Goal: Information Seeking & Learning: Check status

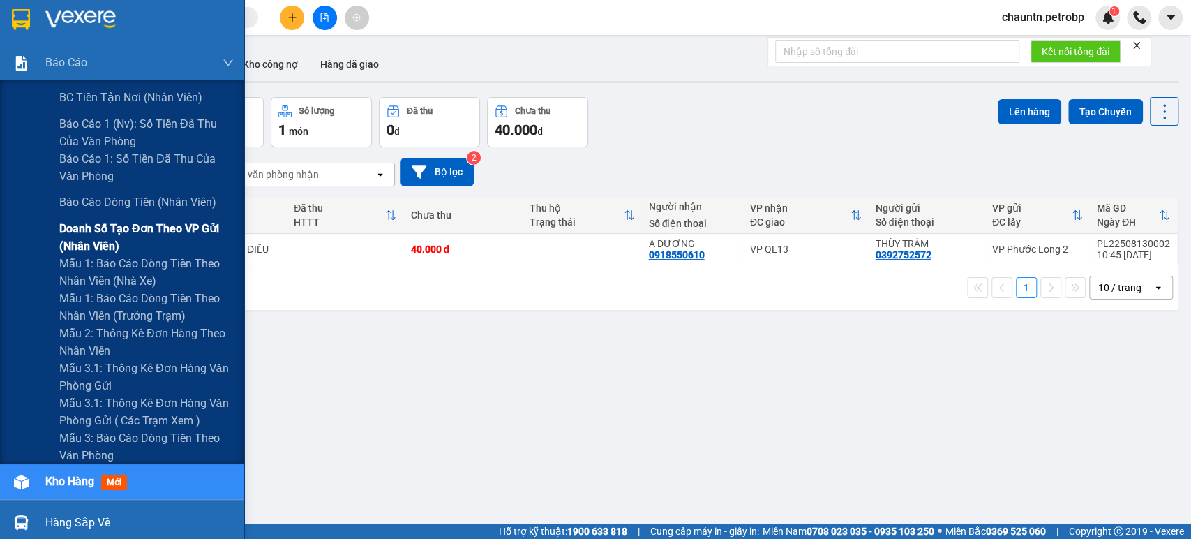
scroll to position [77, 0]
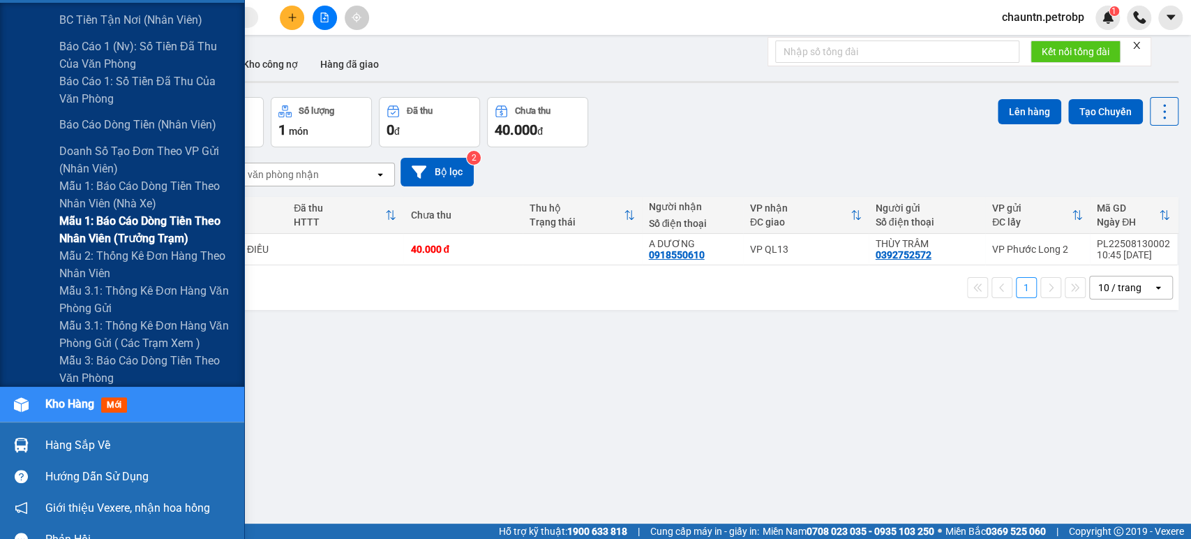
click at [140, 223] on span "Mẫu 1: Báo cáo dòng tiền theo nhân viên (trưởng trạm)" at bounding box center [146, 229] width 174 height 35
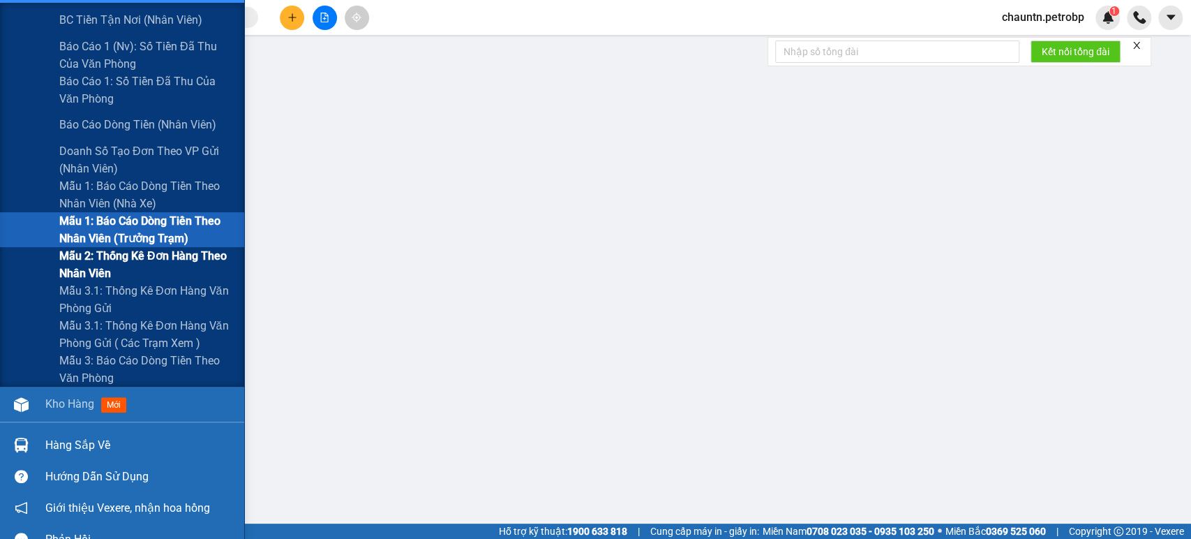
click at [113, 268] on span "Mẫu 2: Thống kê đơn hàng theo nhân viên" at bounding box center [146, 264] width 174 height 35
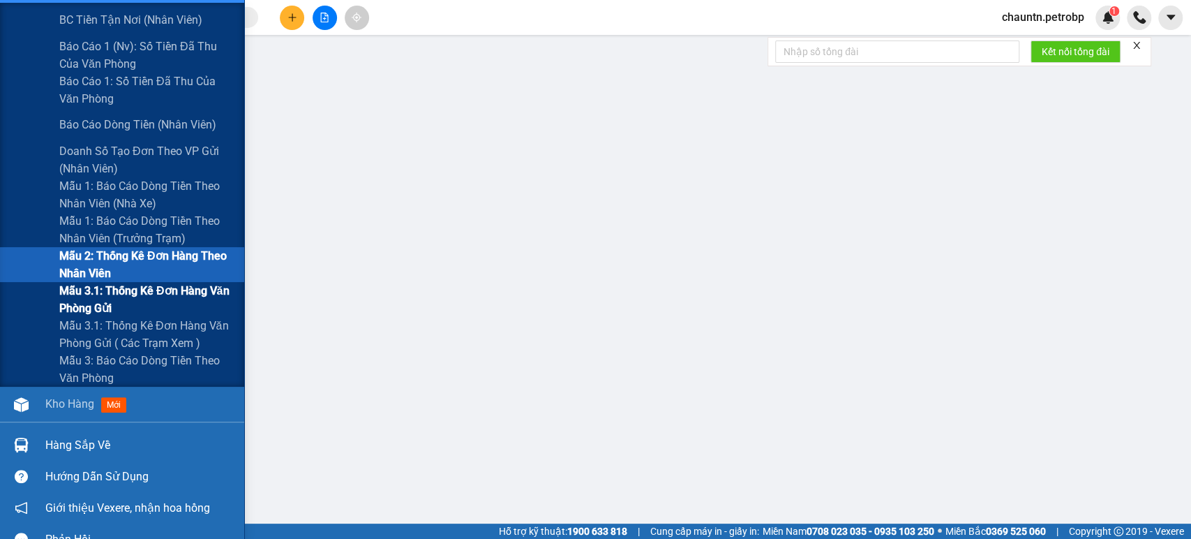
click at [114, 300] on span "Mẫu 3.1: Thống kê đơn hàng văn phòng gửi" at bounding box center [146, 299] width 174 height 35
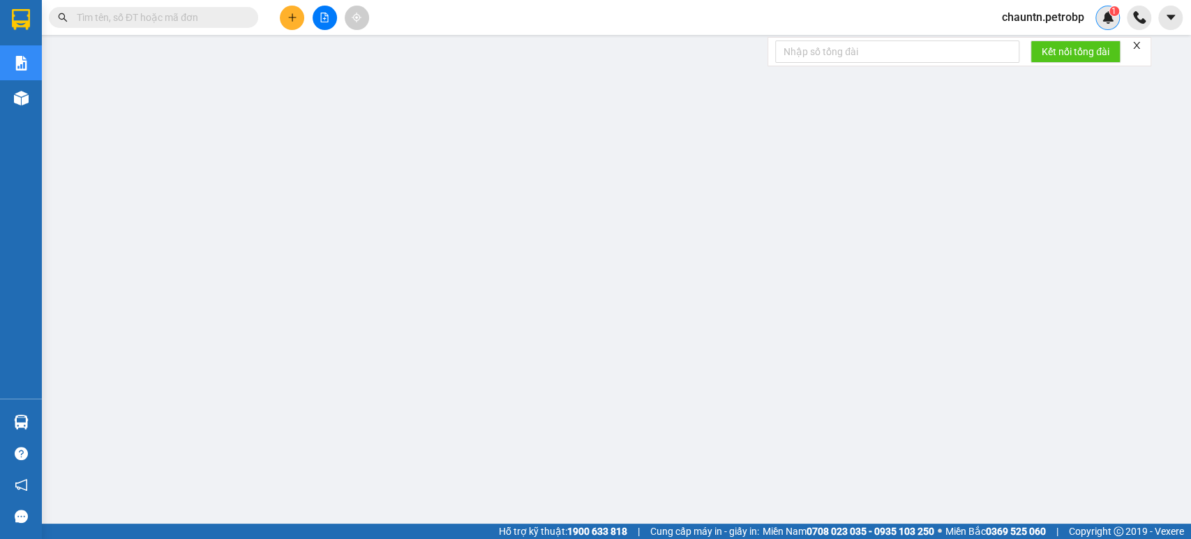
click at [1071, 18] on img at bounding box center [1108, 17] width 13 height 13
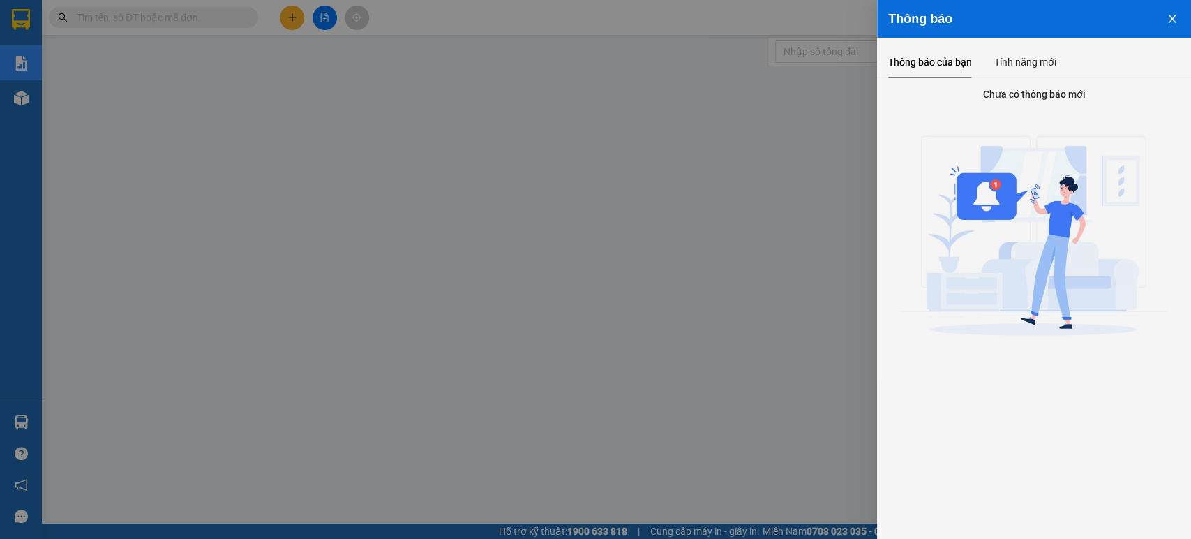
click at [812, 13] on div at bounding box center [595, 269] width 1191 height 539
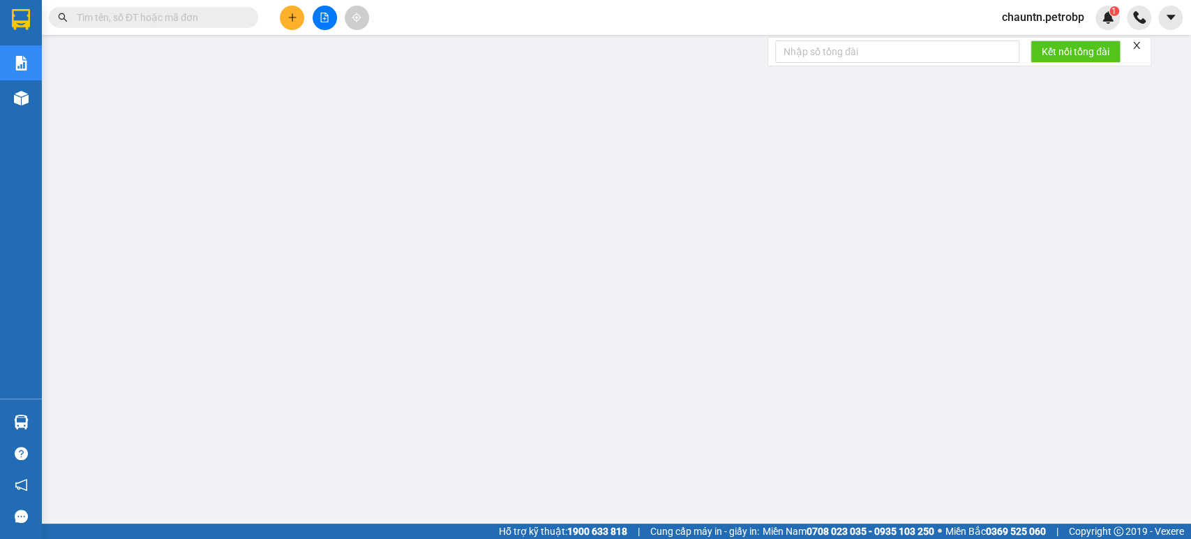
click at [1043, 20] on span "chauntn.petrobp" at bounding box center [1043, 16] width 105 height 17
click at [1024, 43] on span "Đăng xuất" at bounding box center [1048, 43] width 76 height 15
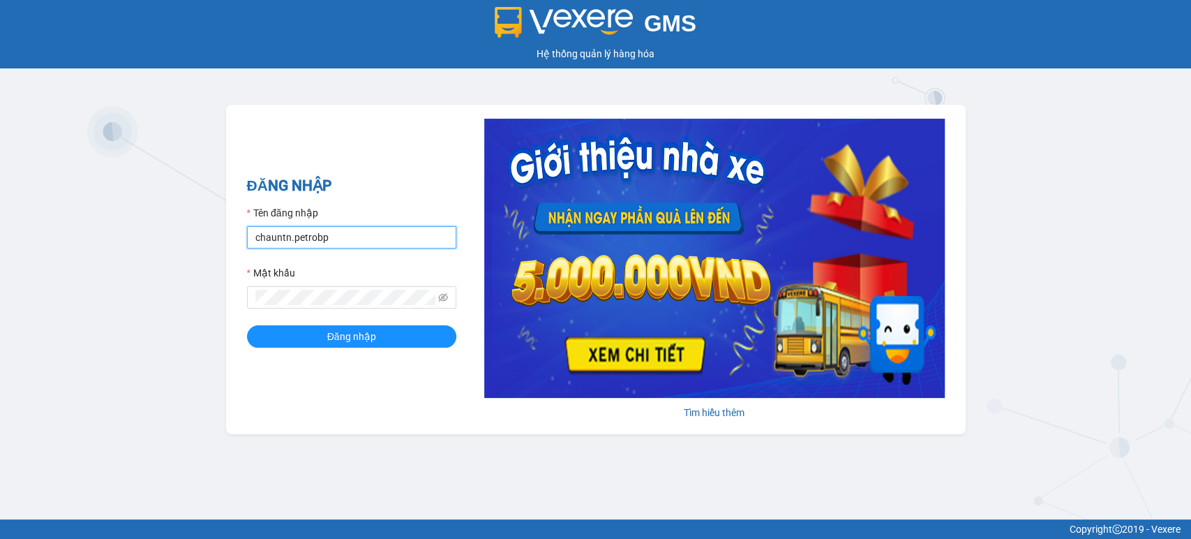
click at [326, 241] on input "chauntn.petrobp" at bounding box center [351, 237] width 209 height 22
click at [346, 239] on input "chauntn.petrobp" at bounding box center [351, 237] width 209 height 22
drag, startPoint x: 346, startPoint y: 239, endPoint x: 222, endPoint y: 230, distance: 124.5
click at [222, 230] on div "GMS Hệ thống quản lý hàng hóa ĐĂNG NHẬP Tên đăng nhập chauntn.petrobp Mật khẩu …" at bounding box center [595, 259] width 1191 height 519
type input "."
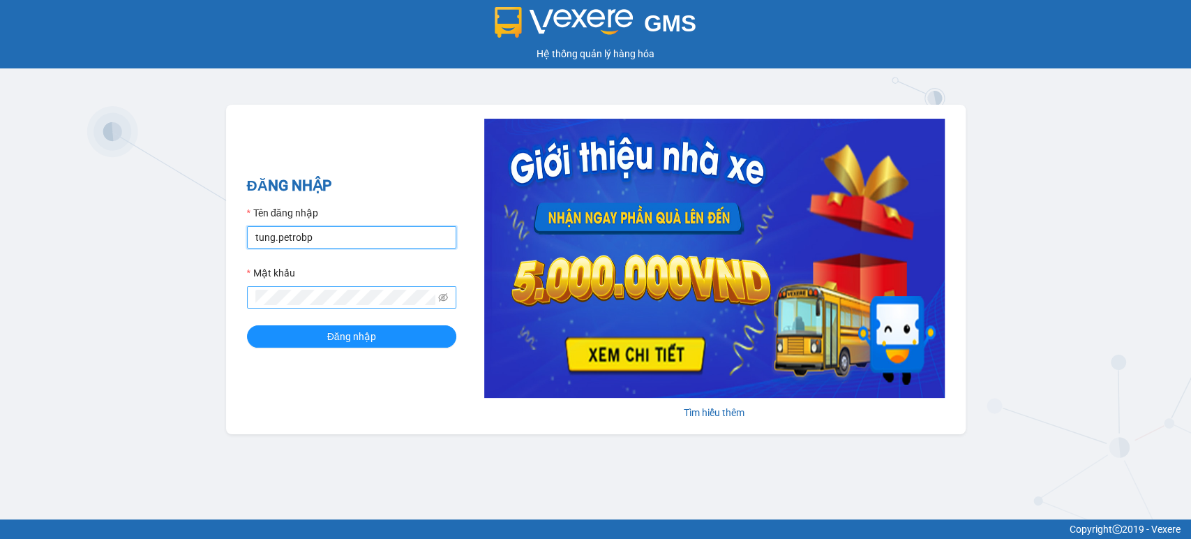
type input "tung.petrobp"
click at [347, 239] on input "tung.petrobp" at bounding box center [351, 237] width 209 height 22
type input "chauntn.petrobp"
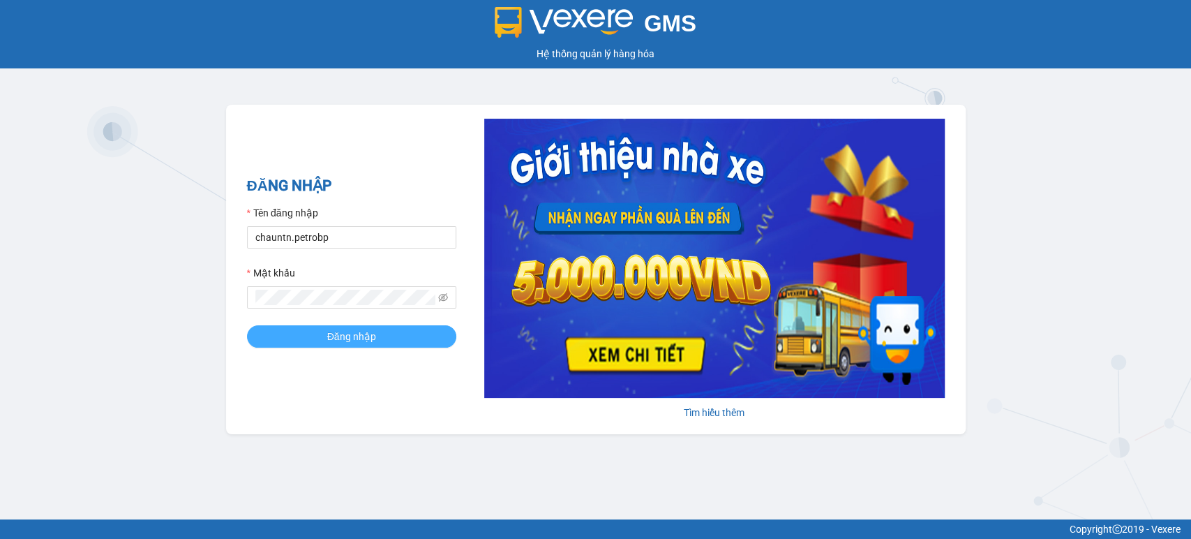
click at [345, 336] on span "Đăng nhập" at bounding box center [351, 336] width 49 height 15
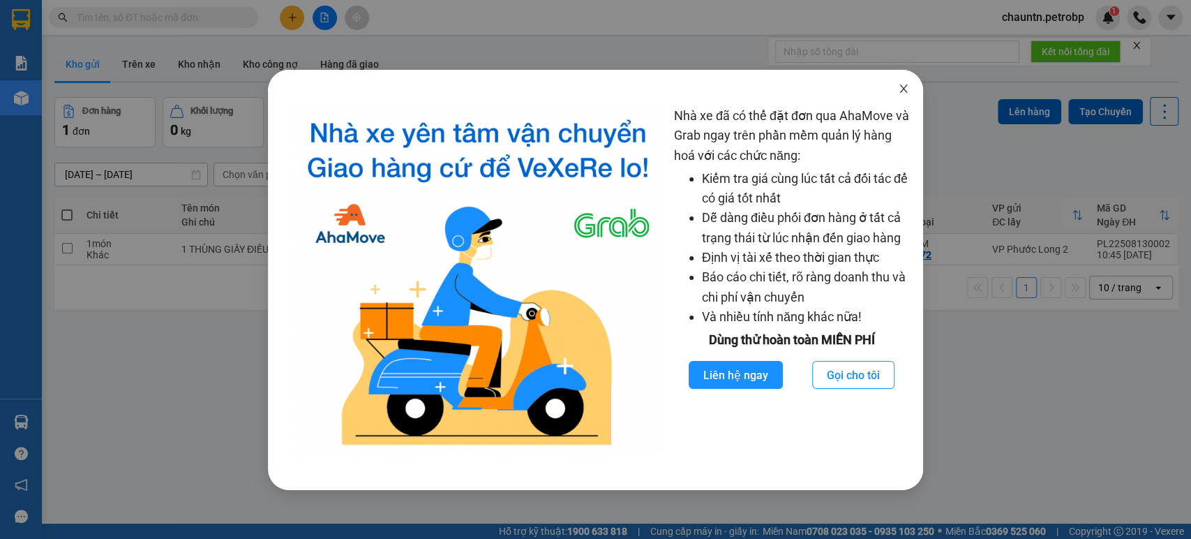
click at [905, 84] on icon "close" at bounding box center [903, 88] width 11 height 11
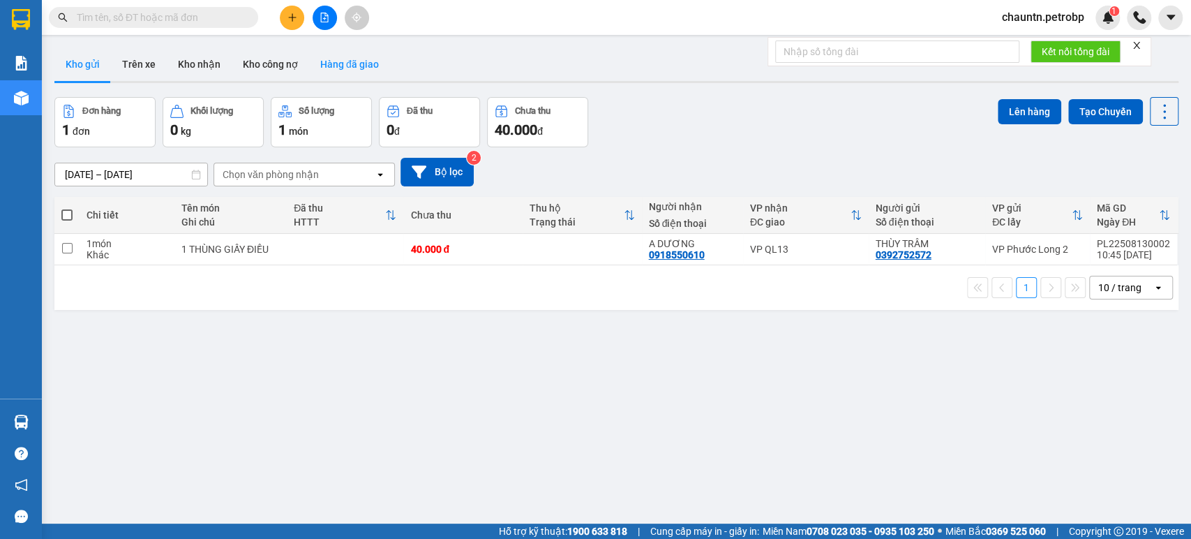
click at [354, 67] on button "Hàng đã giao" at bounding box center [349, 63] width 81 height 33
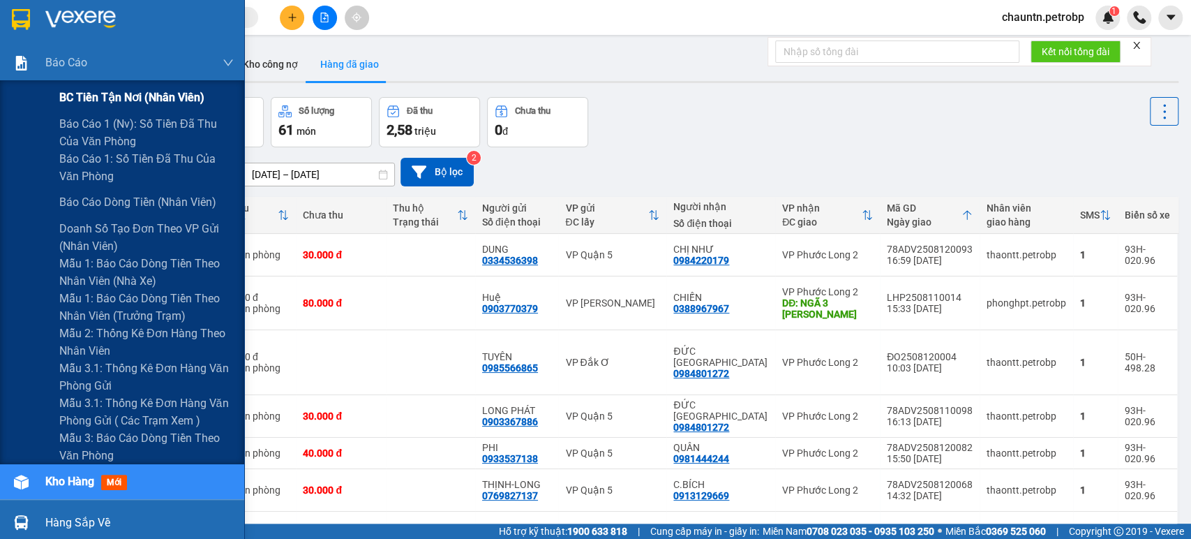
click at [105, 99] on span "BC tiền tận nơi (nhân viên)" at bounding box center [131, 97] width 145 height 17
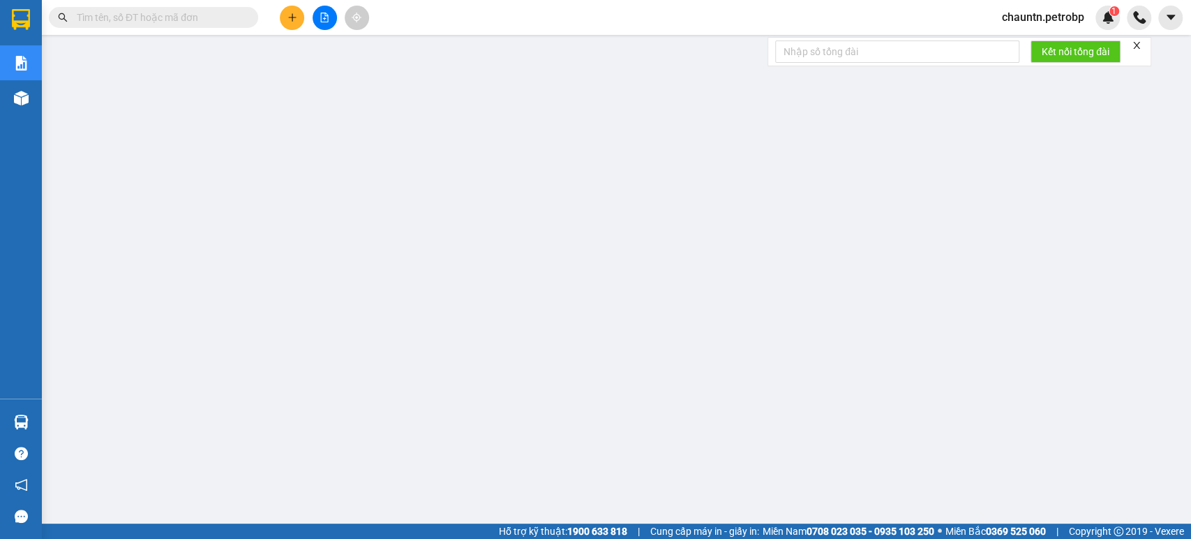
click at [1043, 18] on span "chauntn.petrobp" at bounding box center [1043, 16] width 105 height 17
click at [1022, 44] on span "Đăng xuất" at bounding box center [1048, 43] width 76 height 15
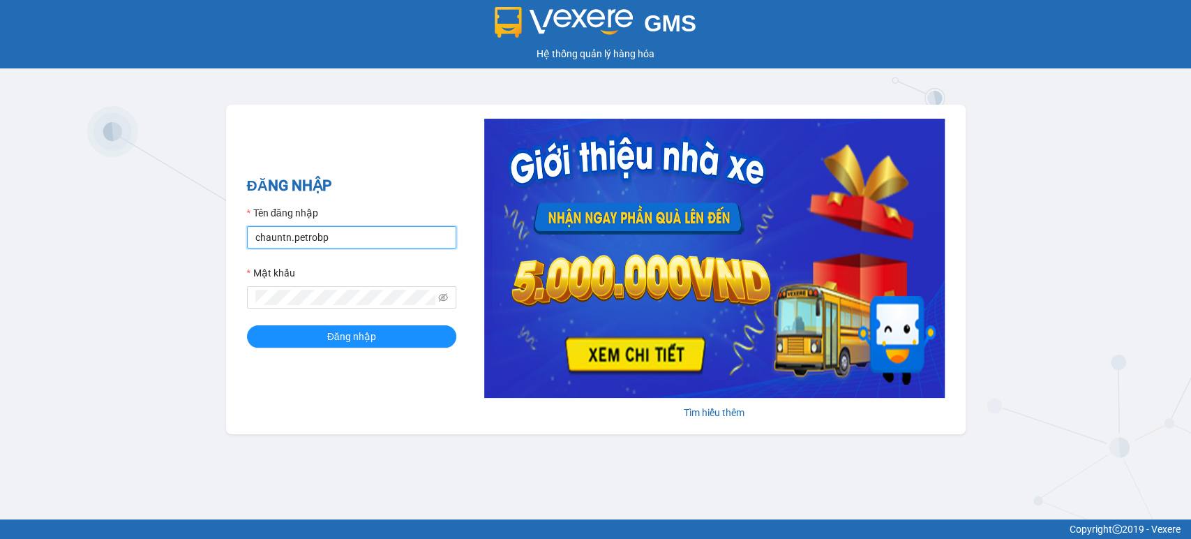
click at [359, 232] on input "chauntn.petrobp" at bounding box center [351, 237] width 209 height 22
drag, startPoint x: 355, startPoint y: 234, endPoint x: 243, endPoint y: 231, distance: 111.7
click at [243, 231] on div "ĐĂNG NHẬP Tên đăng nhập chauntn.petrobp Mật khẩu Đăng nhập Tìm hiểu thêm" at bounding box center [596, 269] width 740 height 329
type input "tung.petrobp"
click at [215, 286] on div "GMS Hệ thống quản lý hàng hóa ĐĂNG NHẬP Tên đăng nhập tung.petrobp Mật khẩu Đăn…" at bounding box center [595, 259] width 1191 height 519
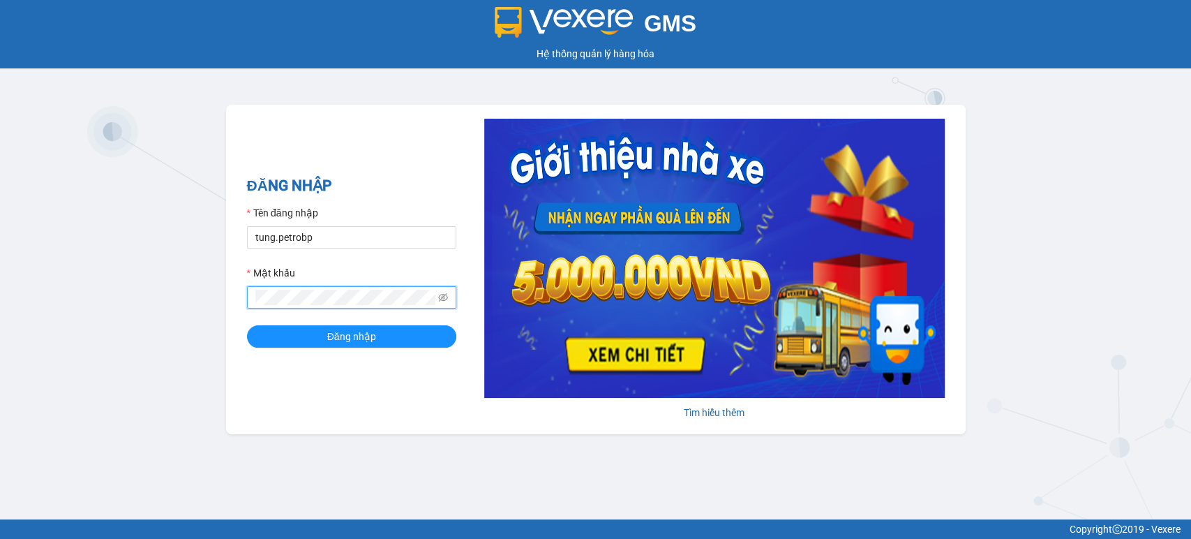
click at [247, 325] on button "Đăng nhập" at bounding box center [351, 336] width 209 height 22
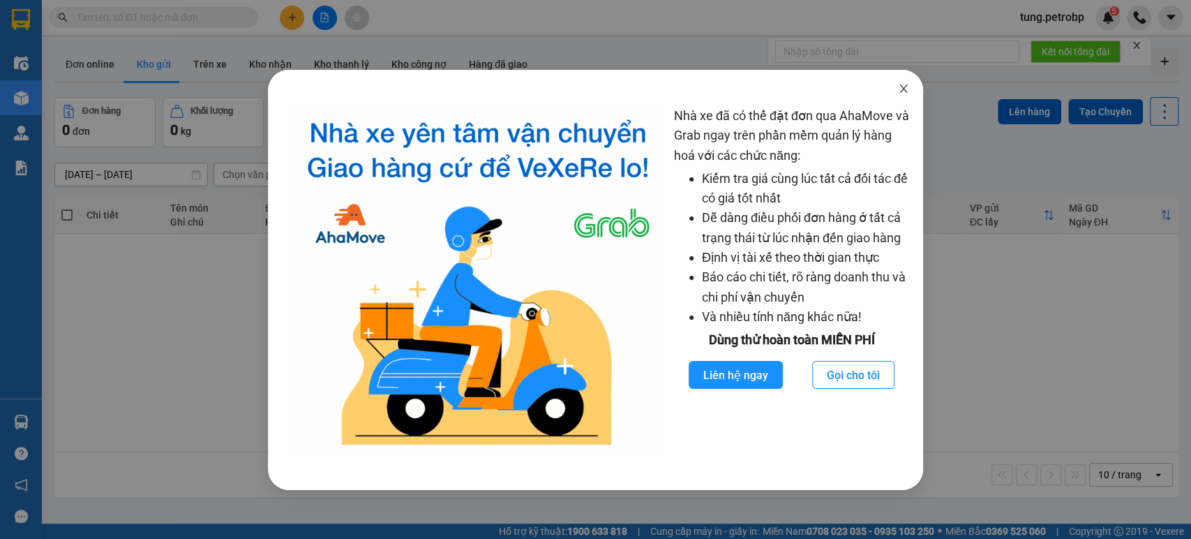
click at [905, 91] on icon "close" at bounding box center [904, 88] width 8 height 8
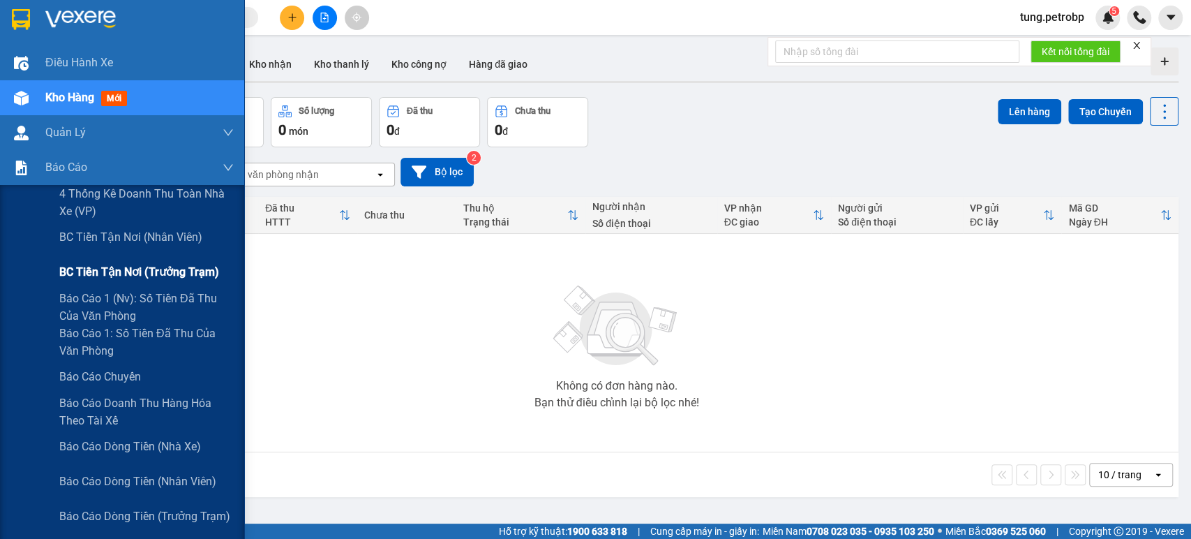
click at [108, 279] on span "BC tiền tận nơi (trưởng trạm)" at bounding box center [139, 271] width 160 height 17
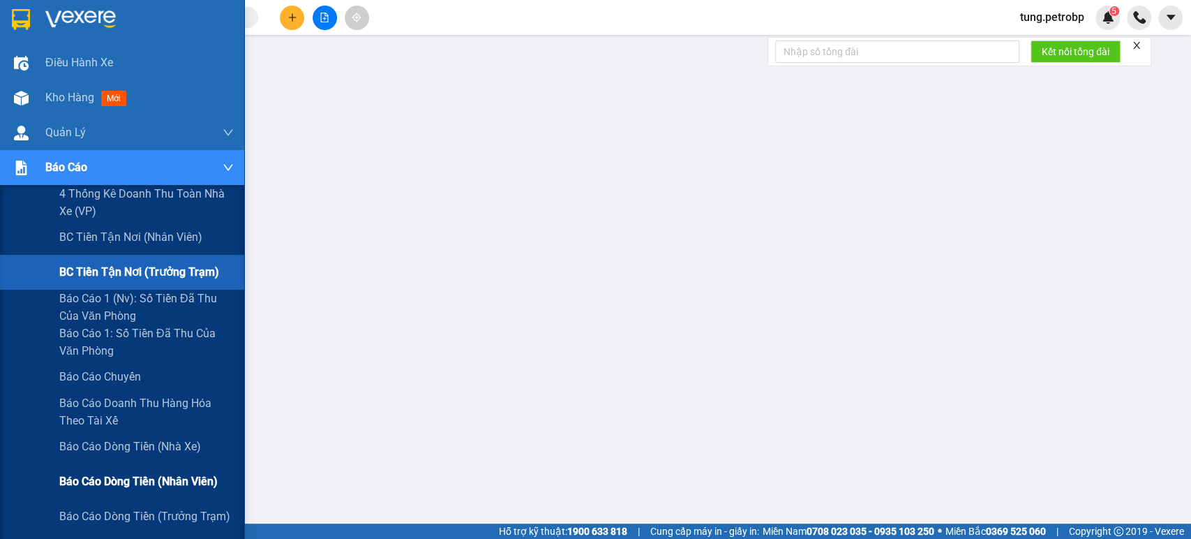
click at [92, 477] on span "Báo cáo dòng tiền (nhân viên)" at bounding box center [138, 480] width 158 height 17
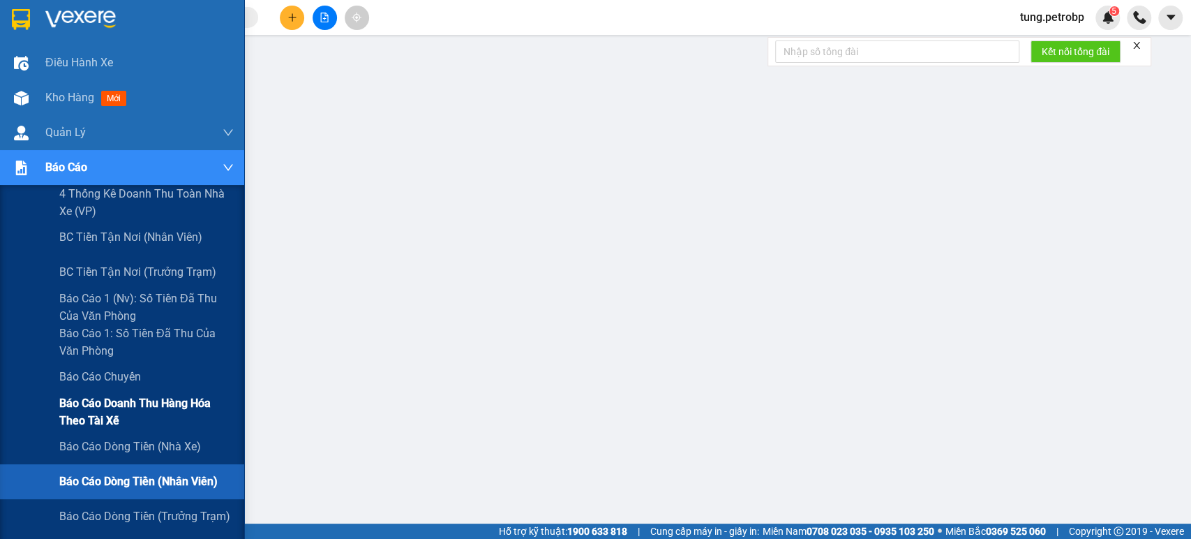
click at [102, 412] on span "Báo cáo doanh thu hàng hóa theo tài xế" at bounding box center [146, 411] width 174 height 35
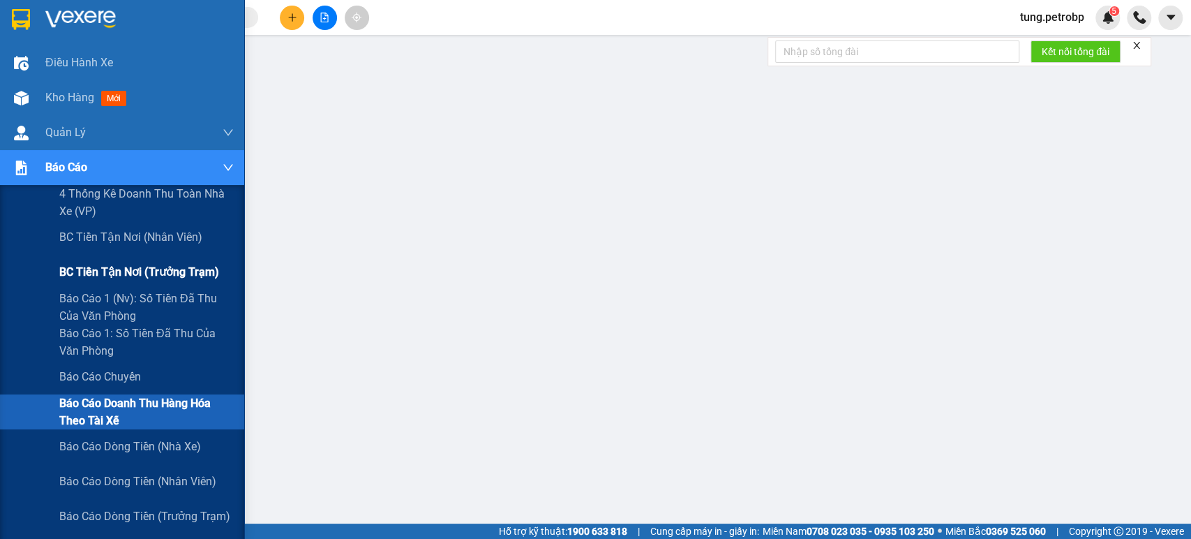
click at [159, 274] on span "BC tiền tận nơi (trưởng trạm)" at bounding box center [139, 271] width 160 height 17
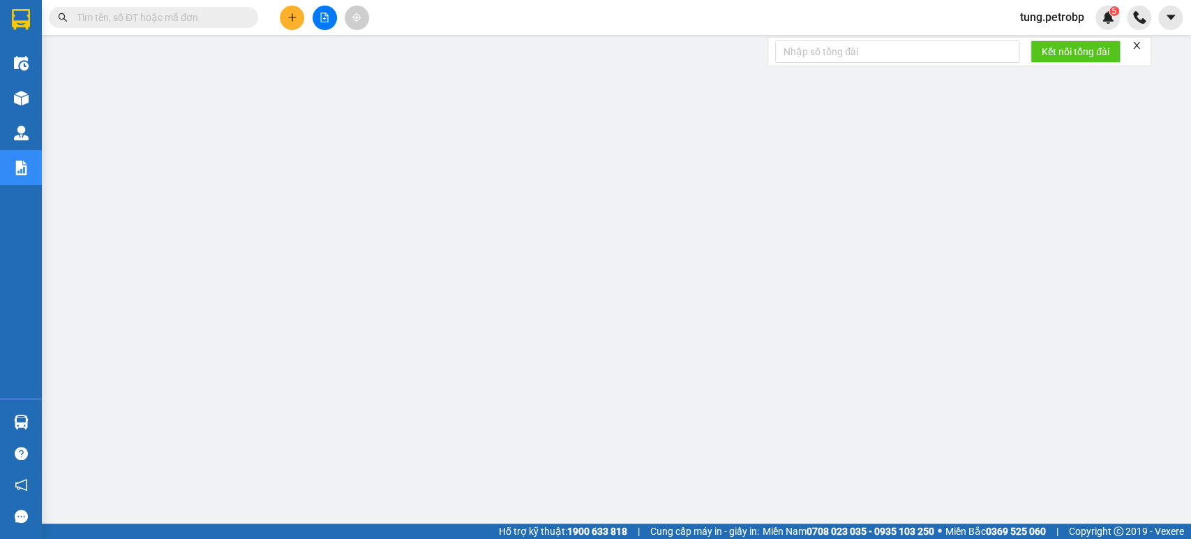
click at [167, 15] on input "text" at bounding box center [159, 17] width 165 height 15
paste input "78ADV2508120072"
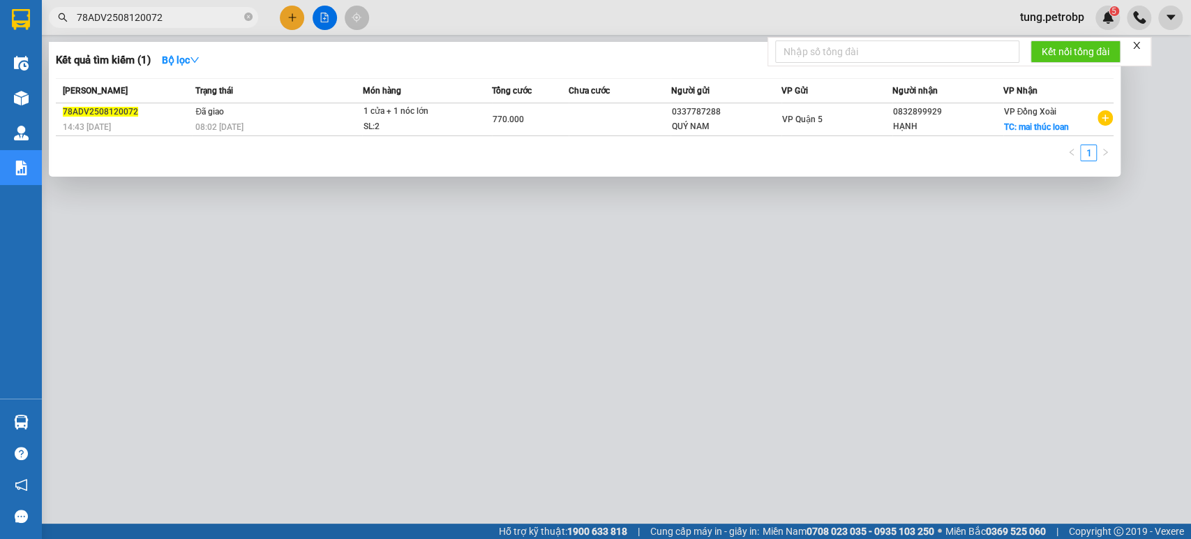
type input "78ADV2508120072"
click at [1134, 95] on div at bounding box center [595, 269] width 1191 height 539
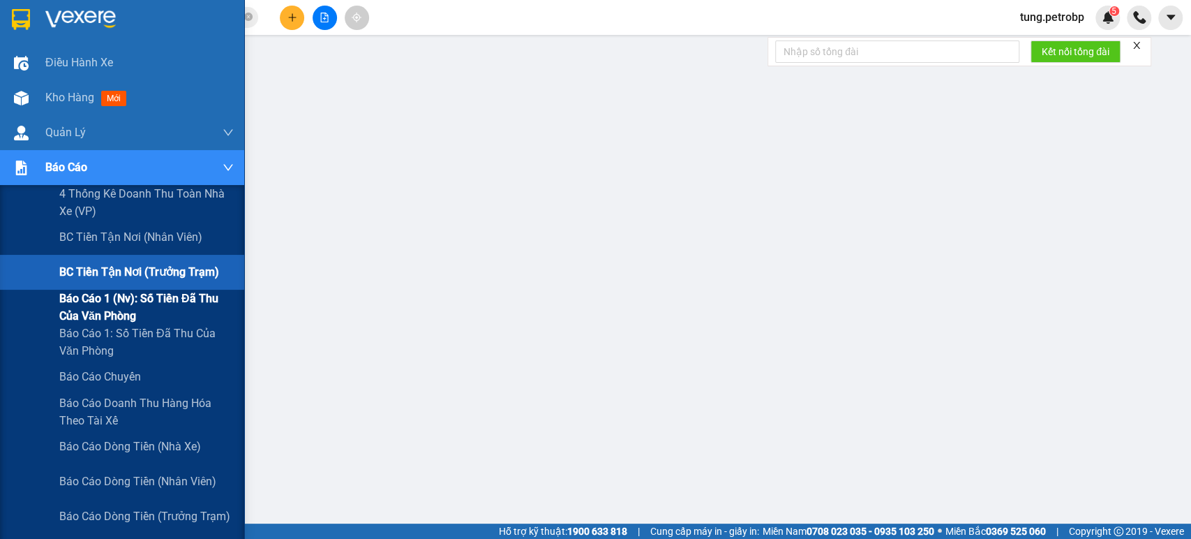
click at [114, 307] on span "Báo cáo 1 (nv): Số tiền đã thu của văn phòng" at bounding box center [146, 307] width 174 height 35
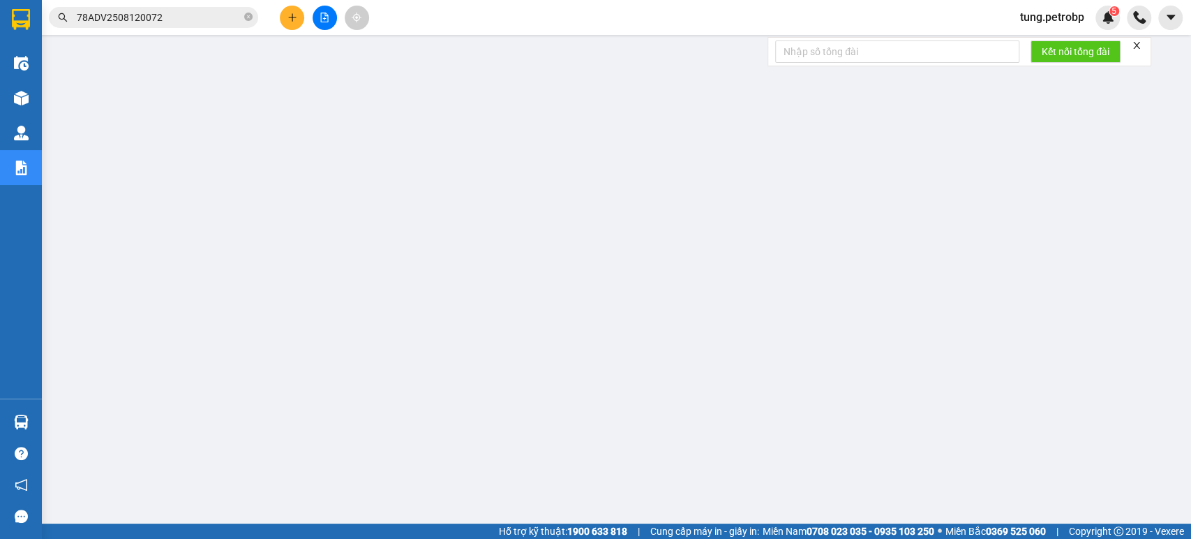
click at [188, 23] on input "78ADV2508120072" at bounding box center [159, 17] width 165 height 15
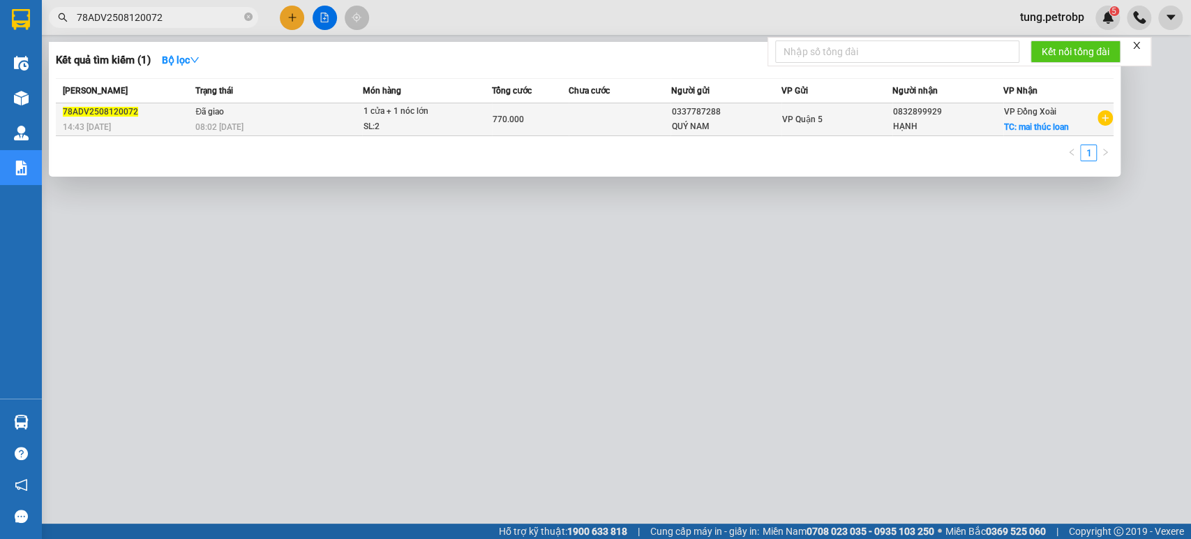
click at [228, 116] on td "Đã giao 08:02 - 13/08" at bounding box center [277, 119] width 170 height 33
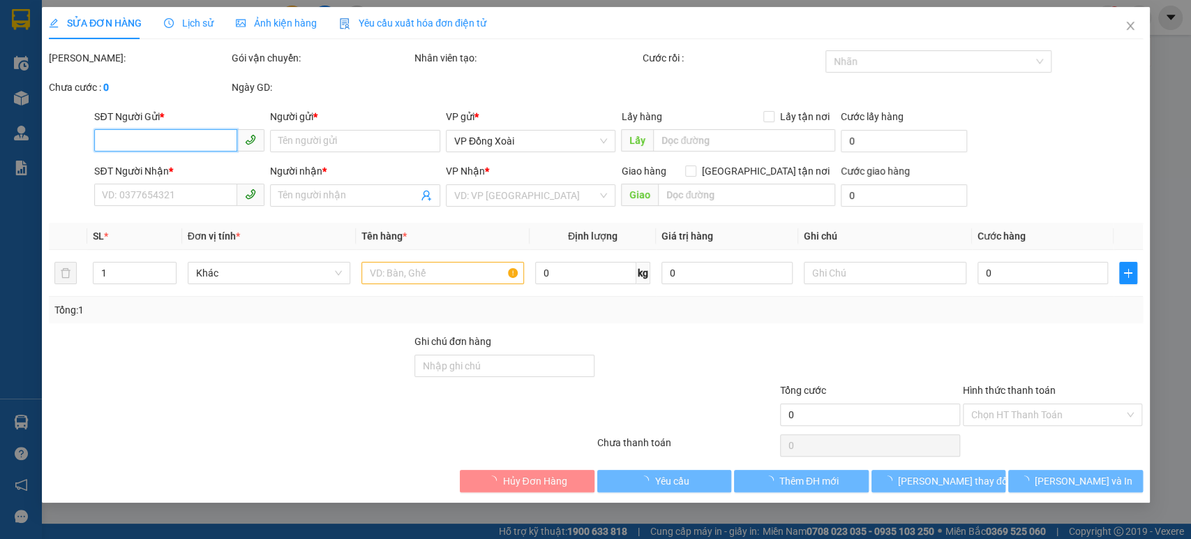
type input "0337787288"
type input "QUÝ NAM"
type input "0832899929"
type input "HẠNH"
checkbox input "true"
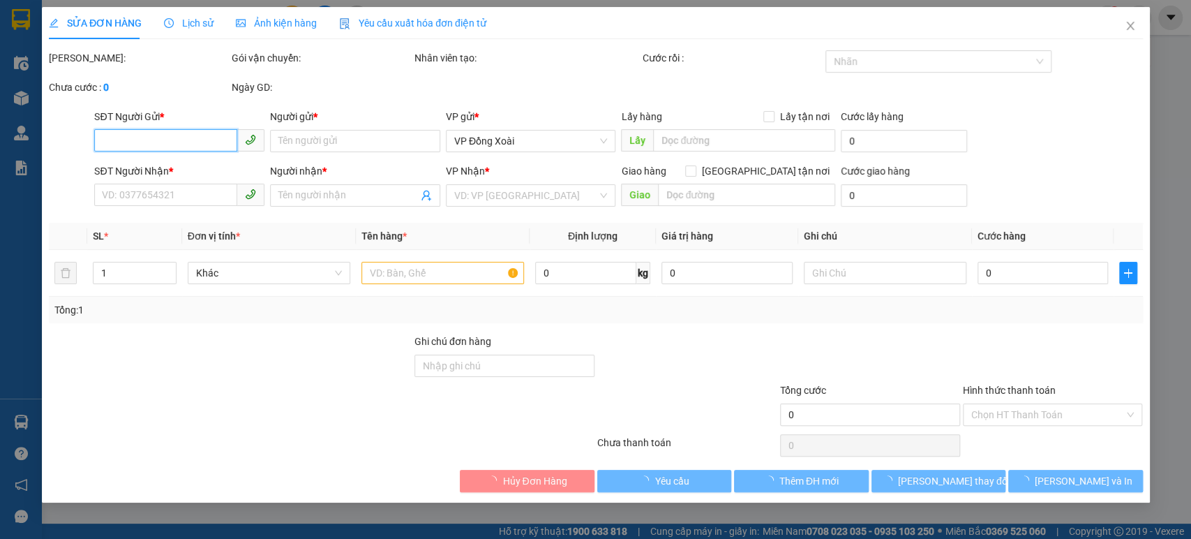
type input "mai thúc loan"
type input "70.000"
type input "770.000"
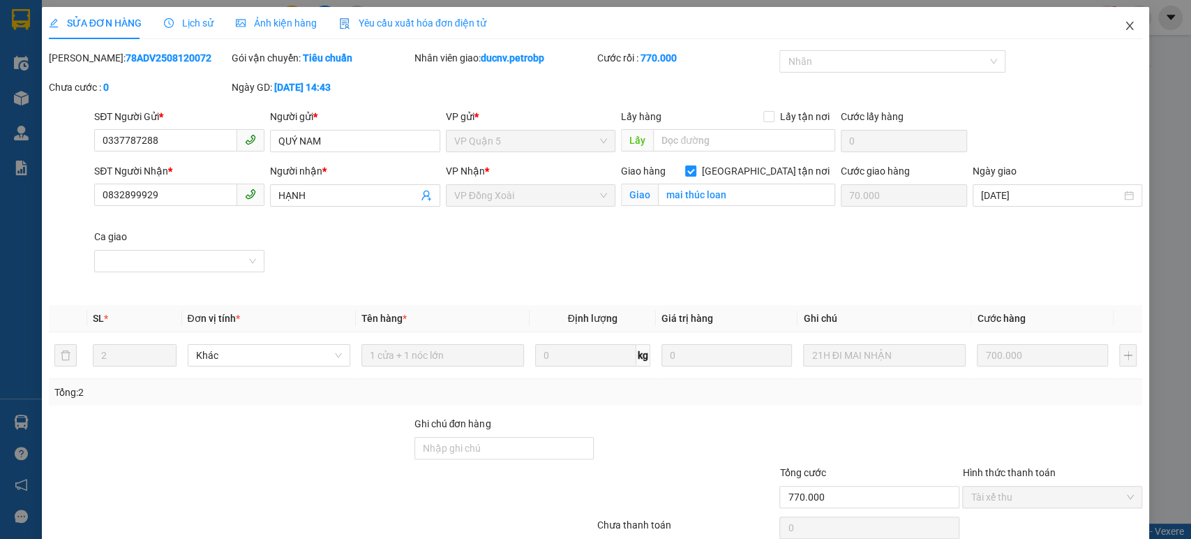
click at [1124, 31] on icon "close" at bounding box center [1129, 25] width 11 height 11
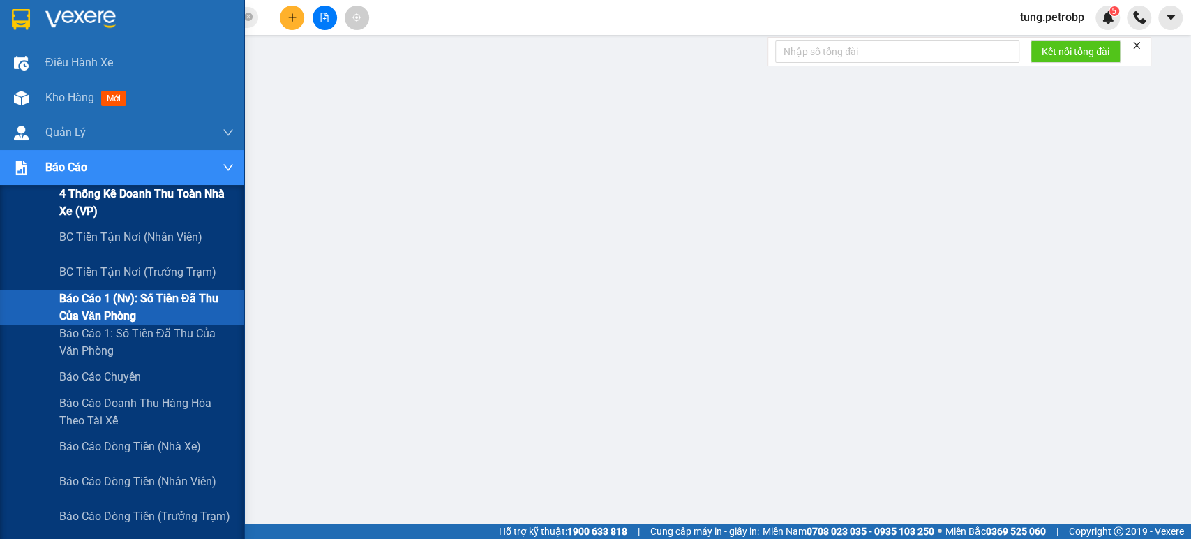
click at [125, 198] on span "4 Thống kê doanh thu toàn nhà xe (VP)" at bounding box center [146, 202] width 174 height 35
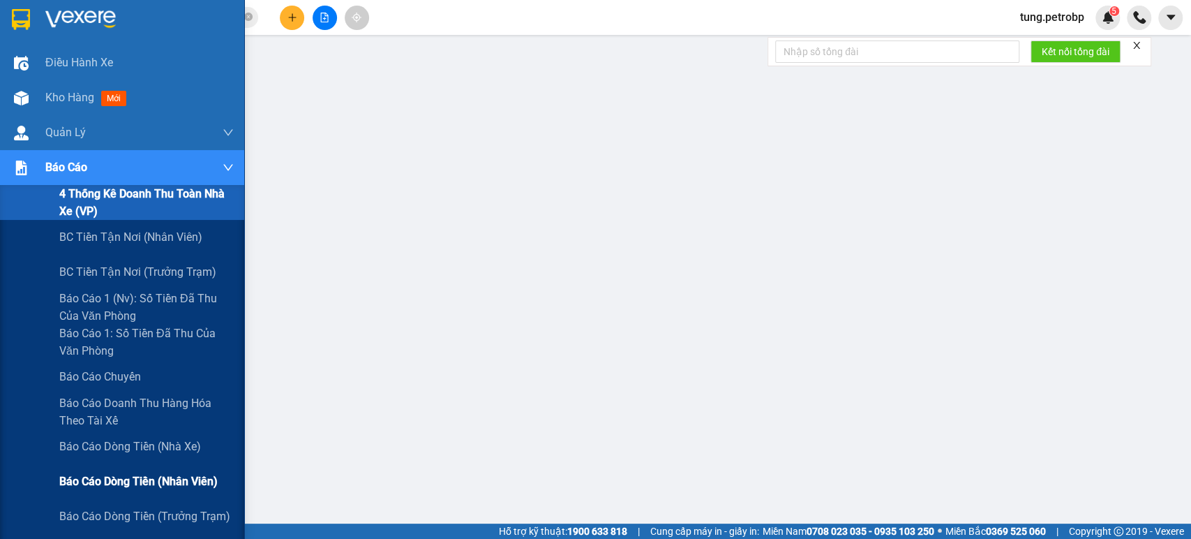
click at [105, 481] on span "Báo cáo dòng tiền (nhân viên)" at bounding box center [138, 480] width 158 height 17
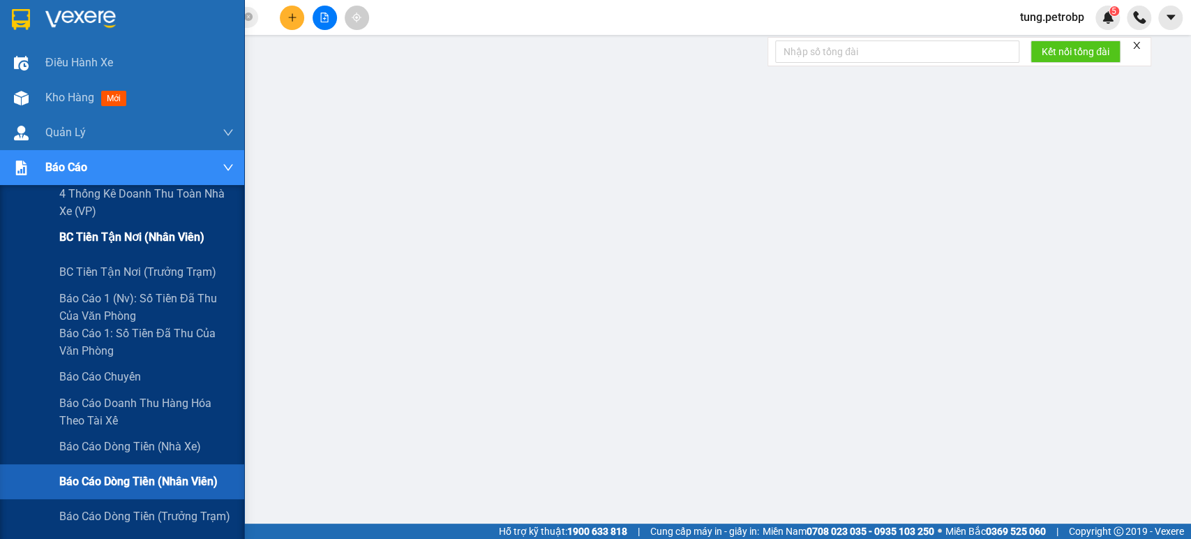
click at [128, 244] on span "BC tiền tận nơi (nhân viên)" at bounding box center [131, 236] width 145 height 17
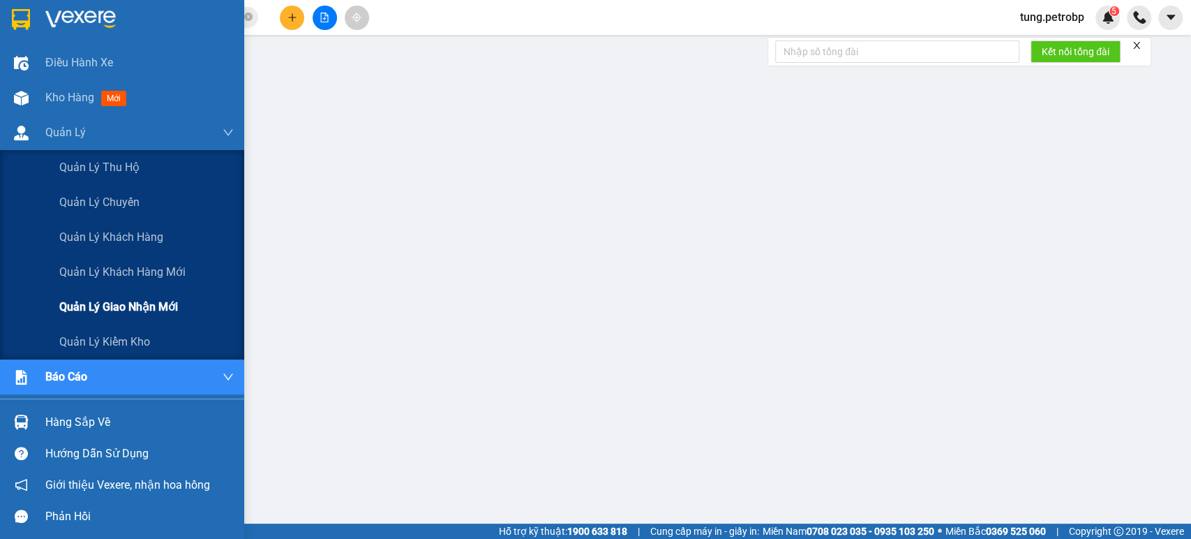
click at [98, 302] on span "Quản lý giao nhận mới" at bounding box center [118, 306] width 119 height 17
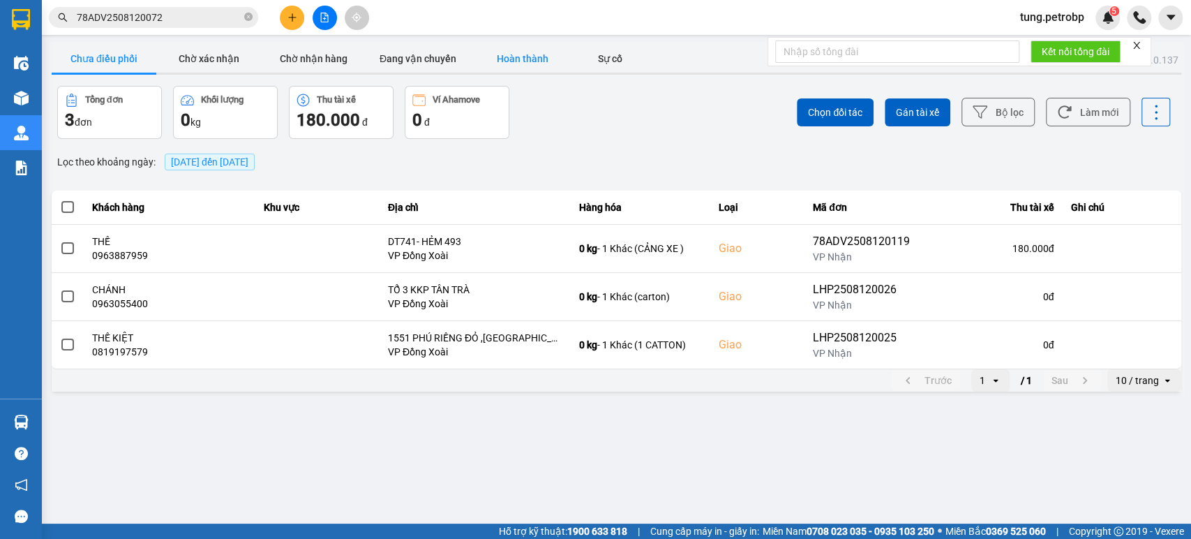
click at [519, 59] on button "Hoàn thành" at bounding box center [522, 59] width 105 height 28
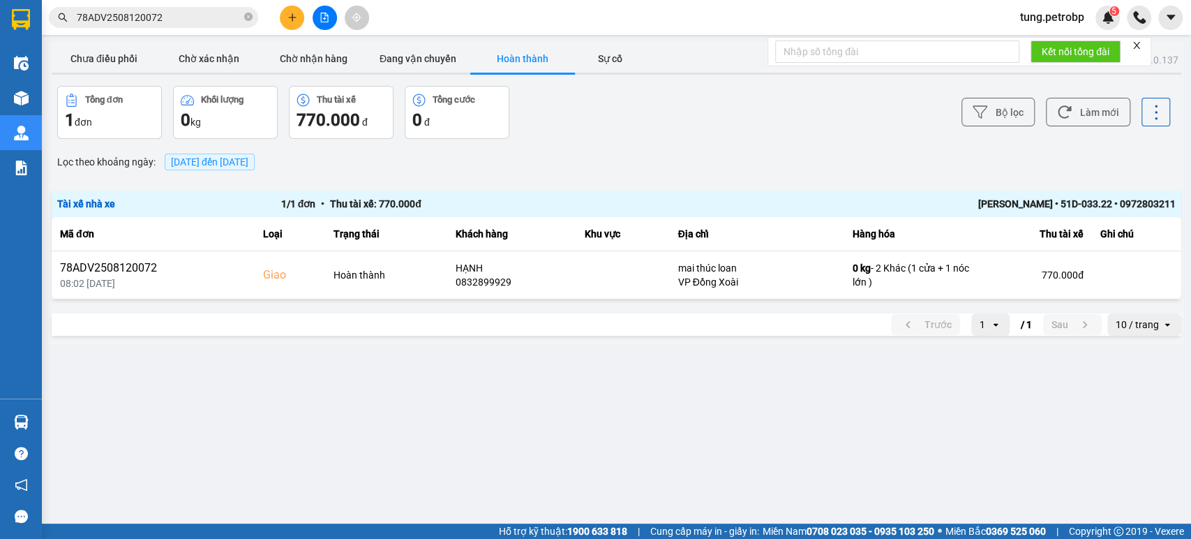
click at [1038, 19] on span "tung.petrobp" at bounding box center [1052, 16] width 87 height 17
click at [1044, 46] on span "Đăng xuất" at bounding box center [1057, 43] width 59 height 15
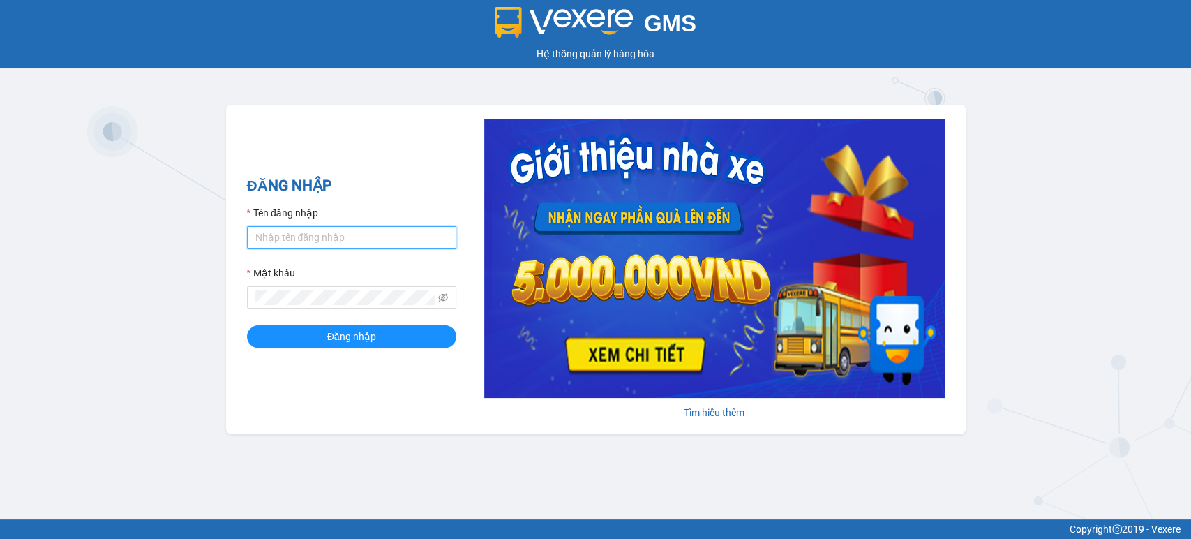
type input "chauntn.petrobp"
click at [326, 334] on button "Đăng nhập" at bounding box center [351, 336] width 209 height 22
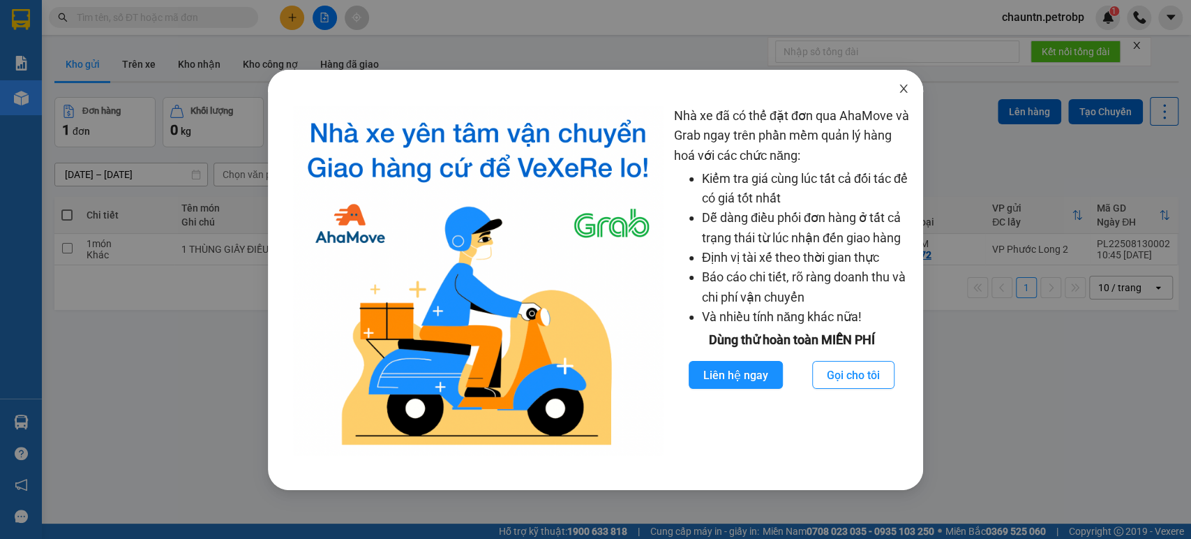
click at [900, 91] on icon "close" at bounding box center [903, 88] width 11 height 11
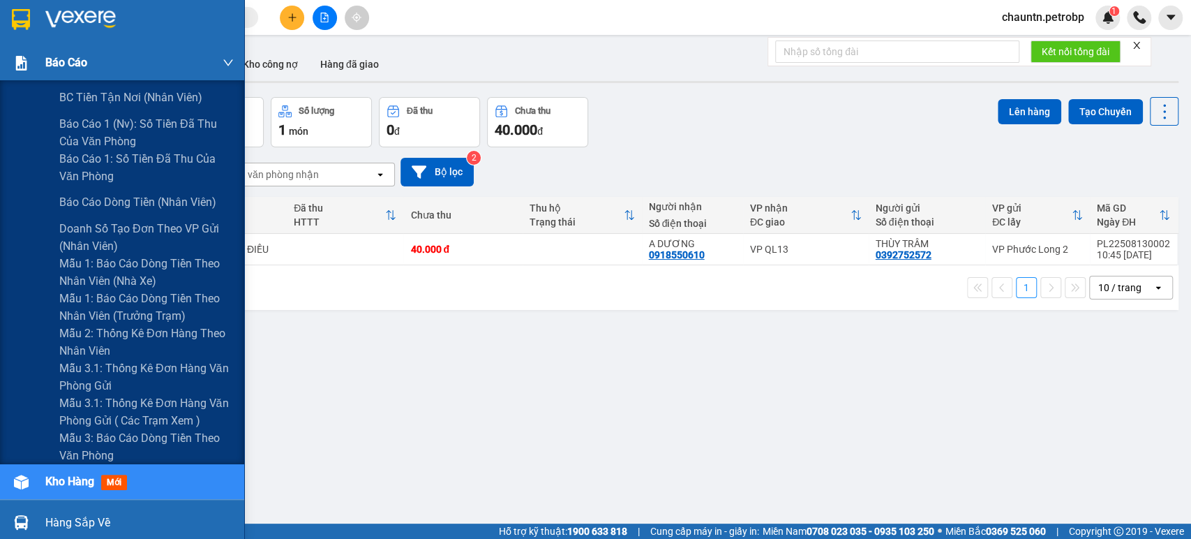
click at [52, 64] on span "Báo cáo" at bounding box center [66, 62] width 42 height 17
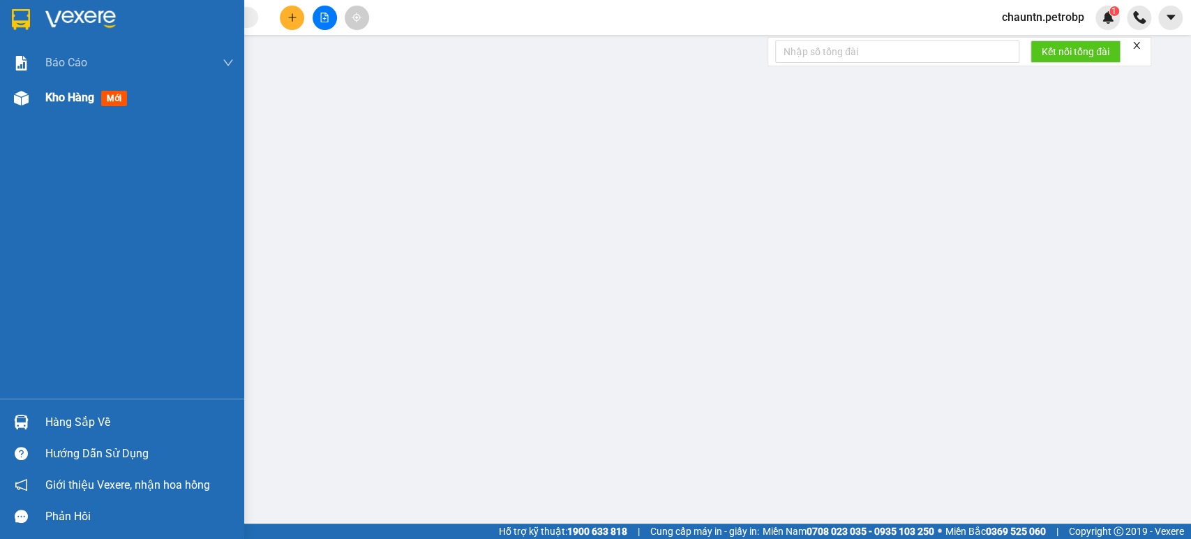
click at [60, 99] on span "Kho hàng" at bounding box center [69, 97] width 49 height 13
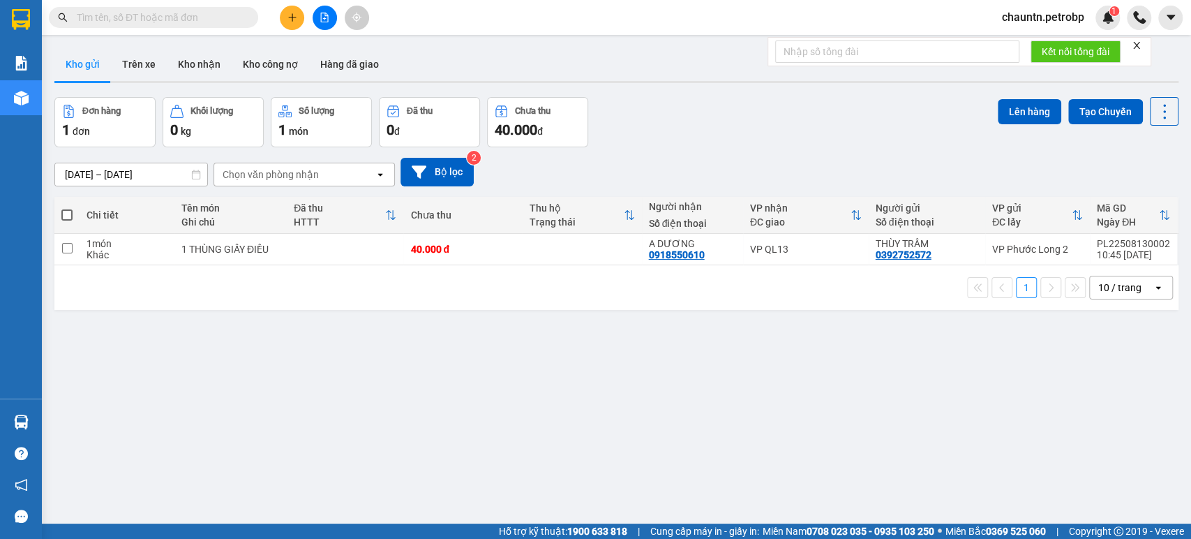
click at [43, 96] on main "ver 1.8.138 Kho gửi Trên xe Kho nhận Kho công nợ Hàng đã giao Đơn hàng 1 đơn Kh…" at bounding box center [595, 261] width 1191 height 523
click at [1044, 17] on span "chauntn.petrobp" at bounding box center [1043, 16] width 105 height 17
click at [1028, 26] on span "chauntn.petrobp" at bounding box center [1043, 16] width 105 height 17
click at [1029, 38] on span "Đăng xuất" at bounding box center [1048, 43] width 76 height 15
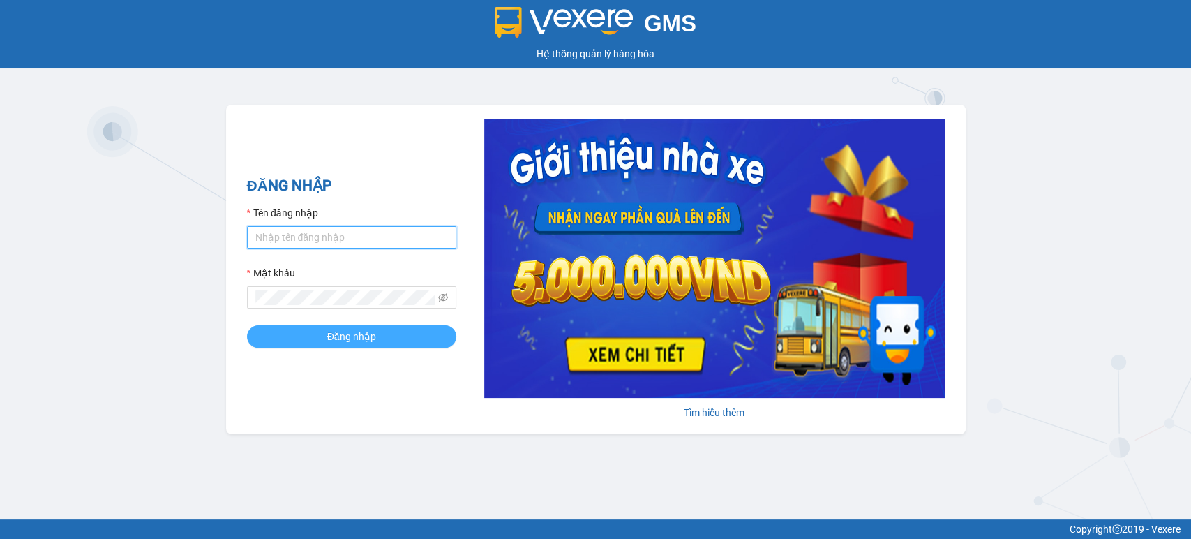
type input "chauntn.petrobp"
click at [342, 331] on span "Đăng nhập" at bounding box center [351, 336] width 49 height 15
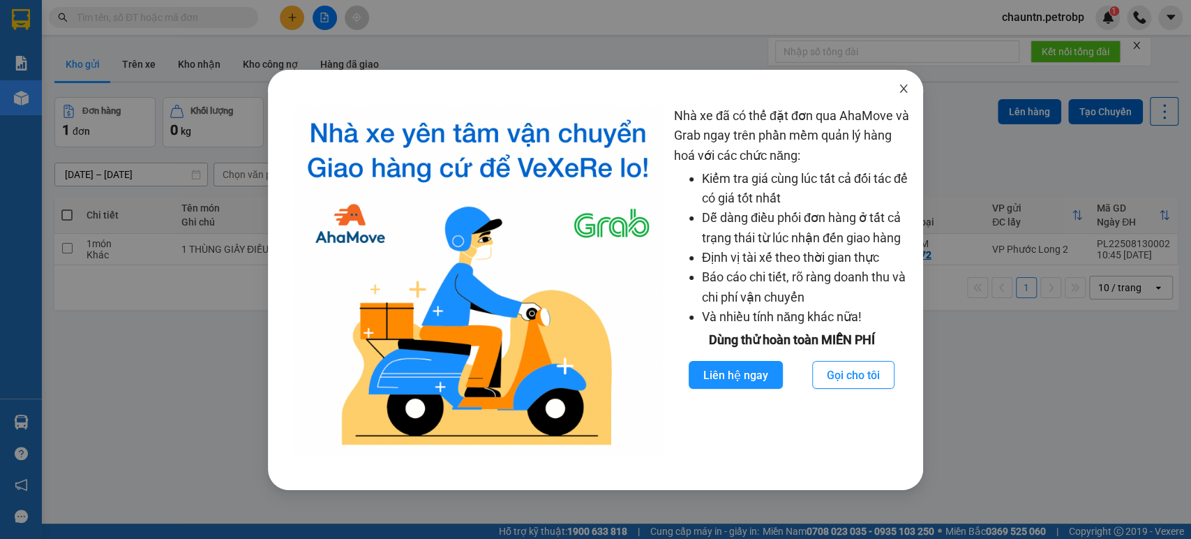
click at [906, 92] on icon "close" at bounding box center [904, 88] width 8 height 8
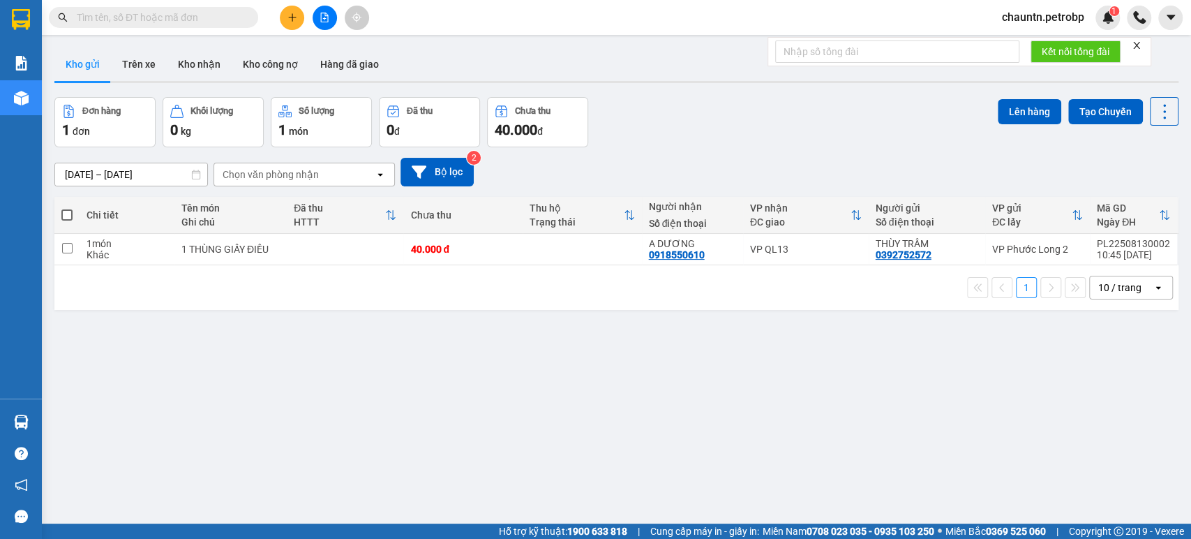
click at [1062, 15] on span "chauntn.petrobp" at bounding box center [1043, 16] width 105 height 17
click at [1025, 44] on span "Đăng xuất" at bounding box center [1048, 43] width 76 height 15
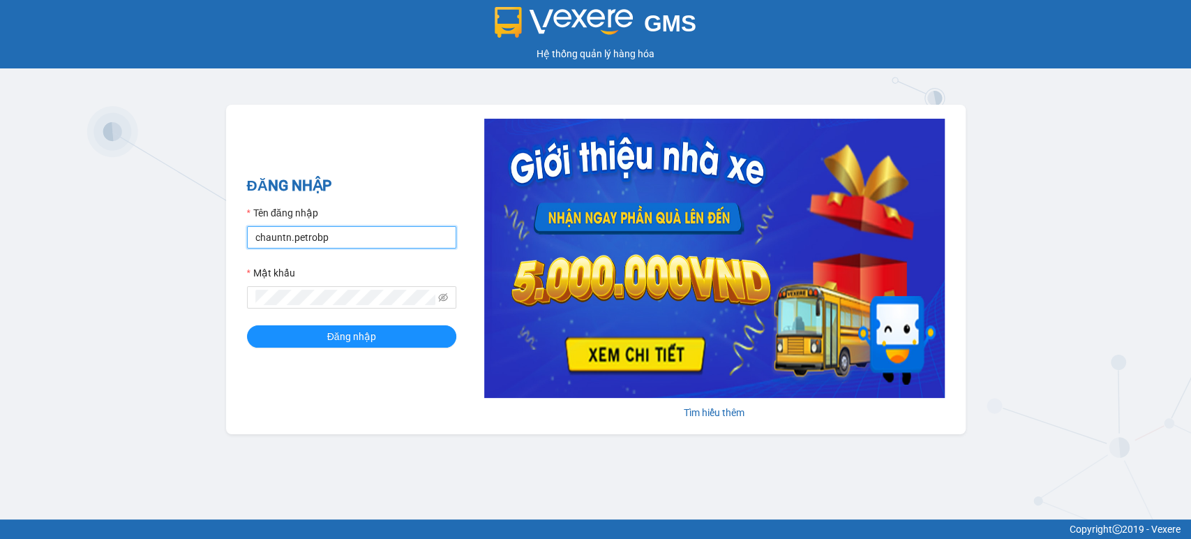
click at [328, 235] on input "chauntn.petrobp" at bounding box center [351, 237] width 209 height 22
drag, startPoint x: 288, startPoint y: 239, endPoint x: 218, endPoint y: 239, distance: 70.5
click at [218, 239] on div "GMS Hệ thống quản lý hàng hóa ĐĂNG NHẬP Tên đăng nhập chauntn.petrobp Mật khẩu …" at bounding box center [595, 259] width 1191 height 519
type input "tung.petrobp"
click at [223, 291] on div "GMS Hệ thống quản lý hàng hóa ĐĂNG NHẬP Tên đăng nhập tung.petrobp Mật khẩu Đăn…" at bounding box center [595, 259] width 1191 height 519
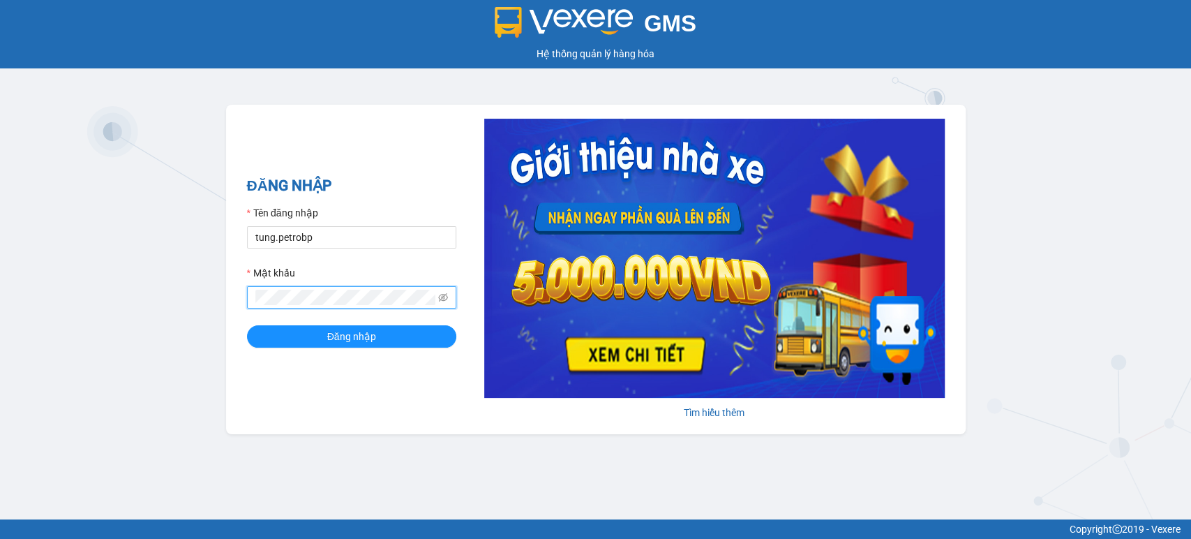
click at [247, 325] on button "Đăng nhập" at bounding box center [351, 336] width 209 height 22
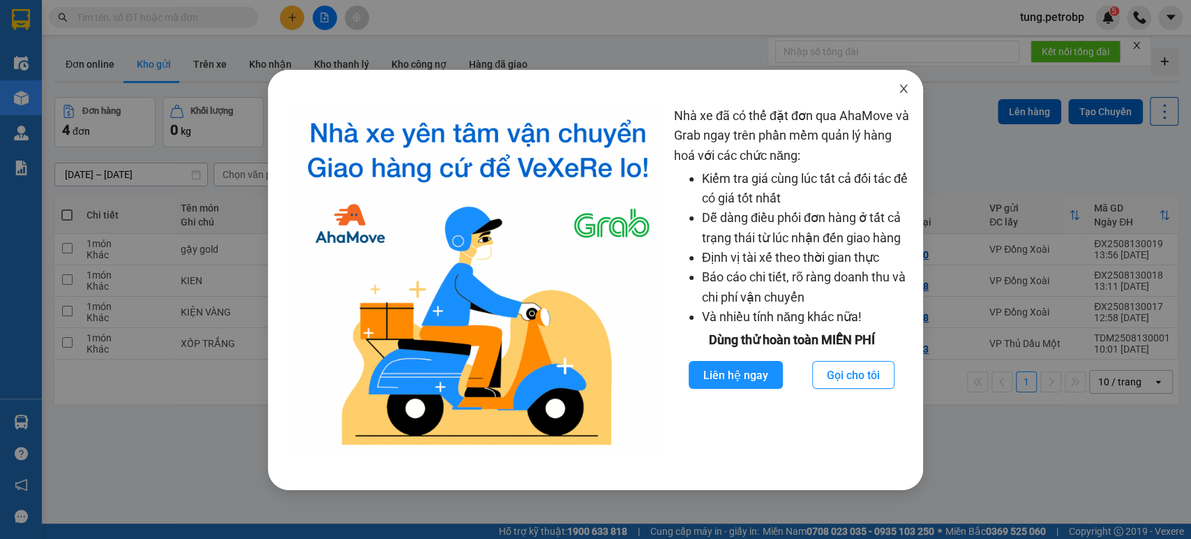
click at [904, 94] on icon "close" at bounding box center [903, 88] width 11 height 11
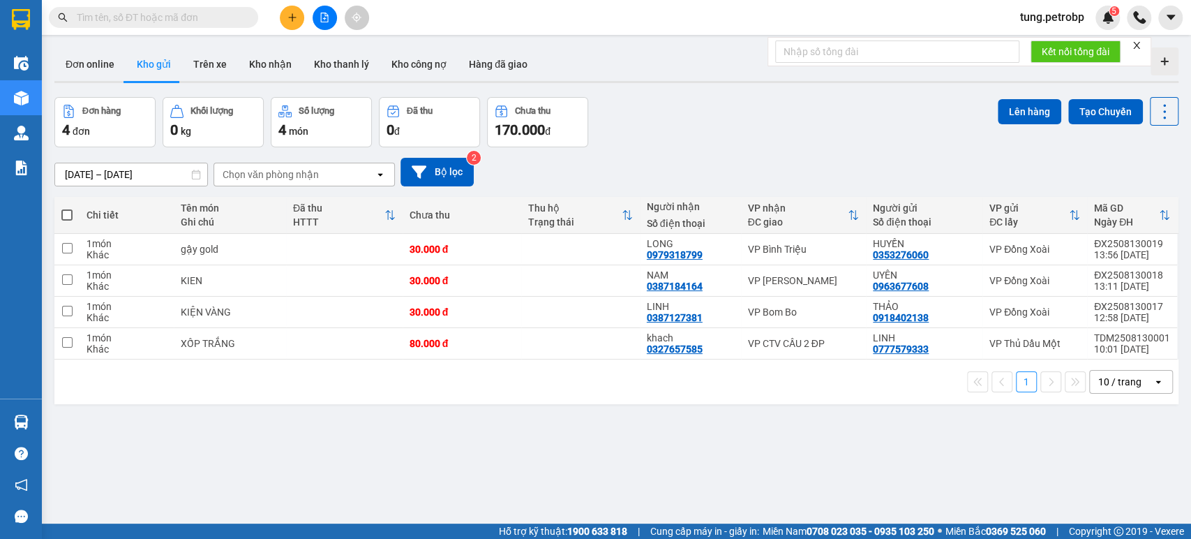
click at [1040, 15] on span "tung.petrobp" at bounding box center [1052, 16] width 87 height 17
click at [1037, 47] on span "Đăng xuất" at bounding box center [1057, 43] width 59 height 15
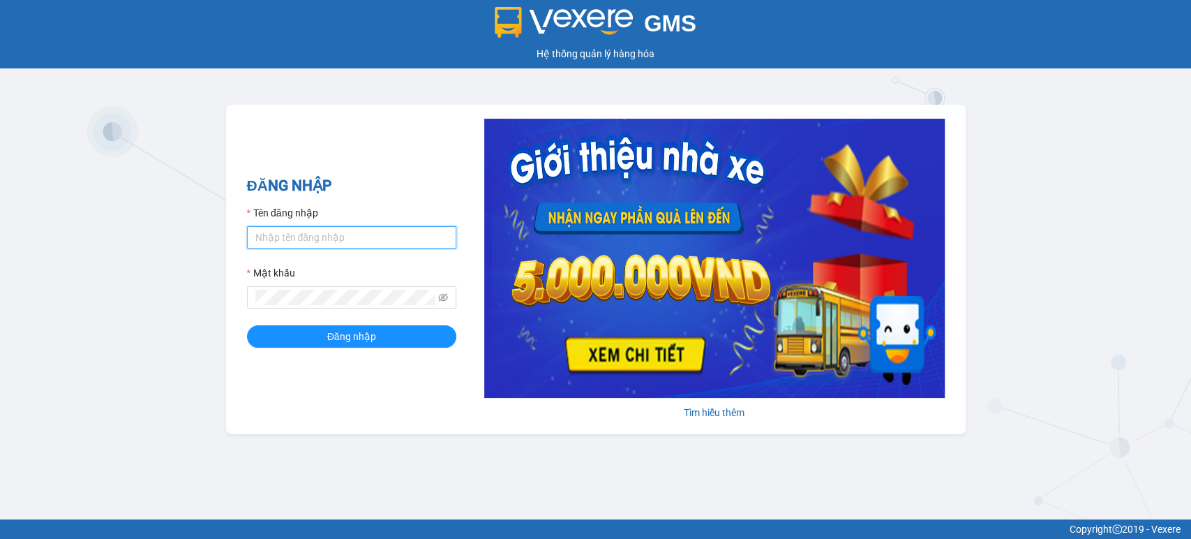
type input "chauntn.petrobp"
click at [329, 350] on div "ĐĂNG NHẬP Tên đăng nhập chauntn.petrobp Mật khẩu Đăng nhập" at bounding box center [351, 269] width 209 height 190
click at [335, 338] on span "Đăng nhập" at bounding box center [351, 336] width 49 height 15
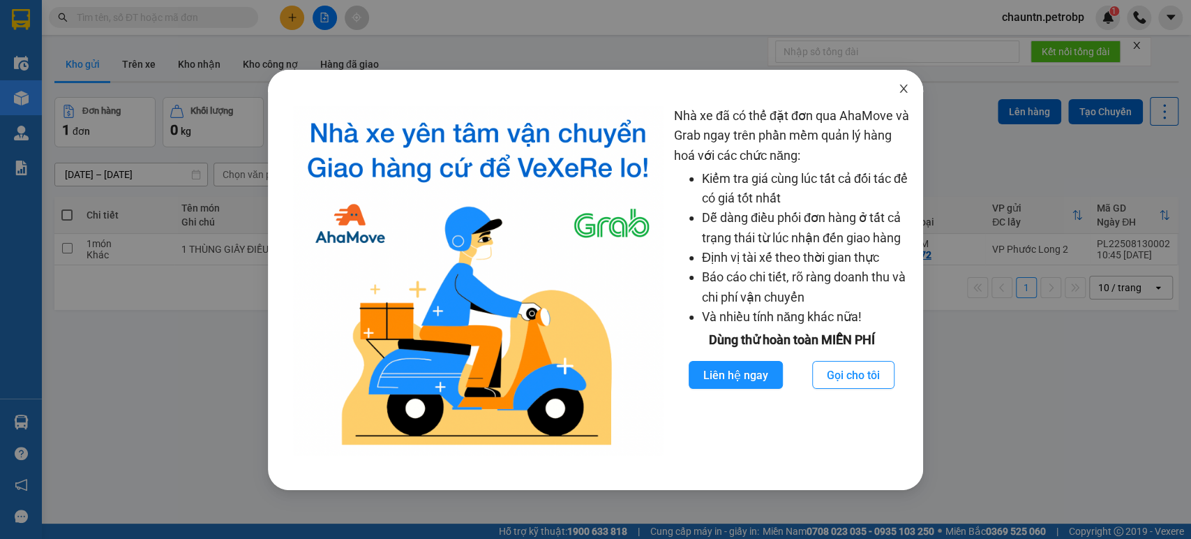
click at [904, 91] on icon "close" at bounding box center [903, 88] width 11 height 11
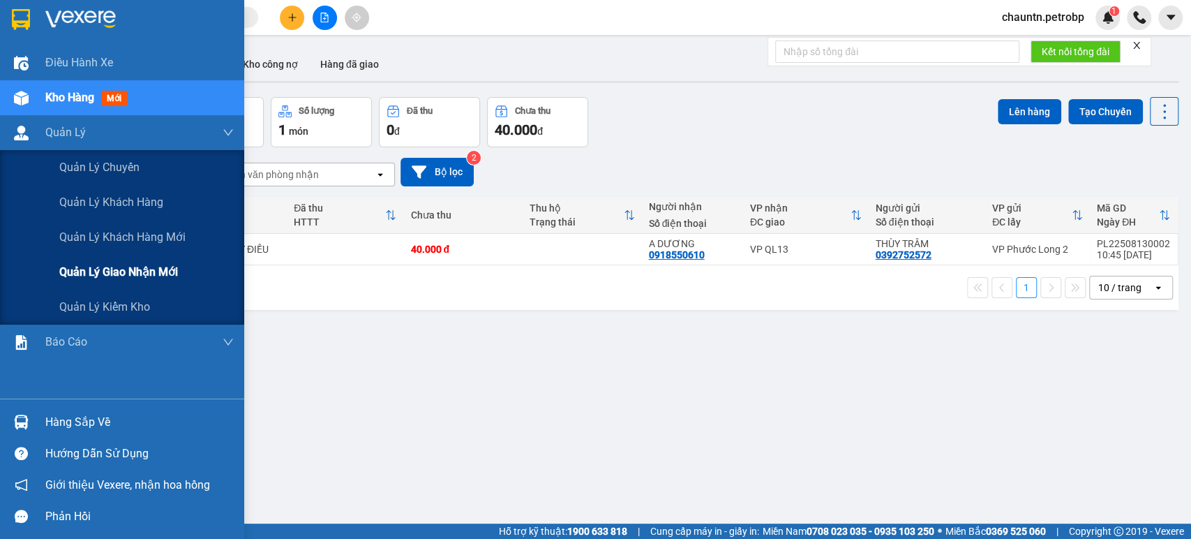
click at [89, 274] on span "Quản lý giao nhận mới" at bounding box center [118, 271] width 119 height 17
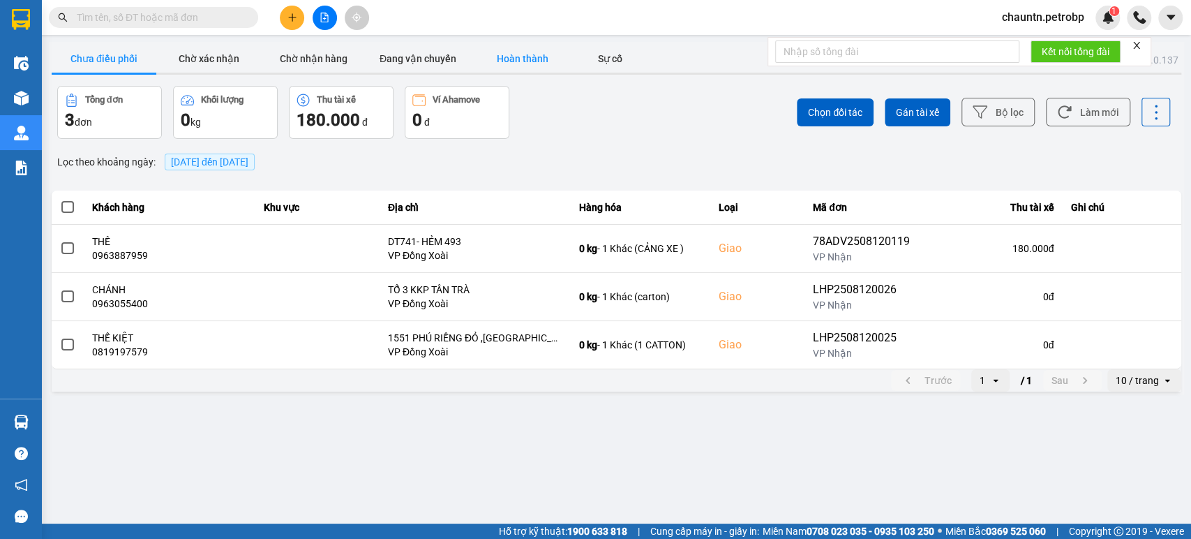
click at [519, 60] on button "Hoàn thành" at bounding box center [522, 59] width 105 height 28
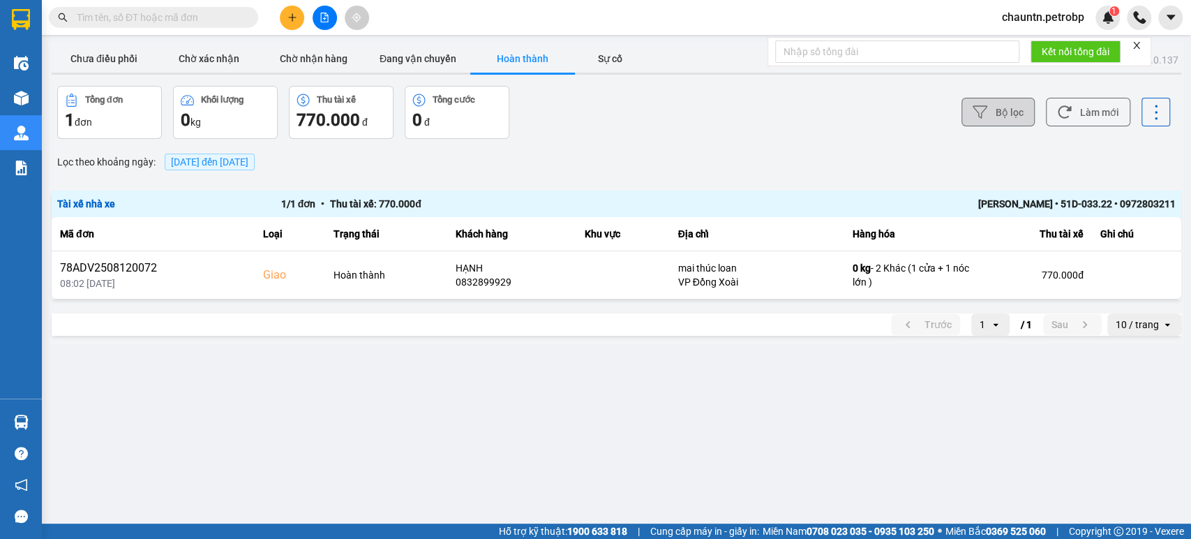
click at [1004, 116] on button "Bộ lọc" at bounding box center [998, 112] width 73 height 29
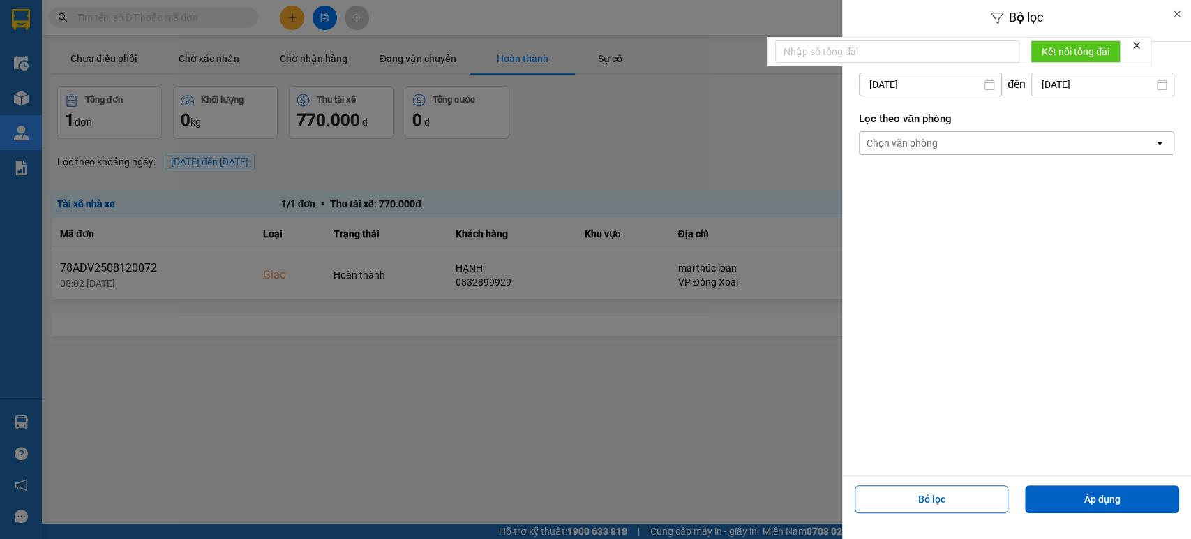
click at [994, 137] on div "Chọn văn phòng" at bounding box center [1007, 143] width 294 height 22
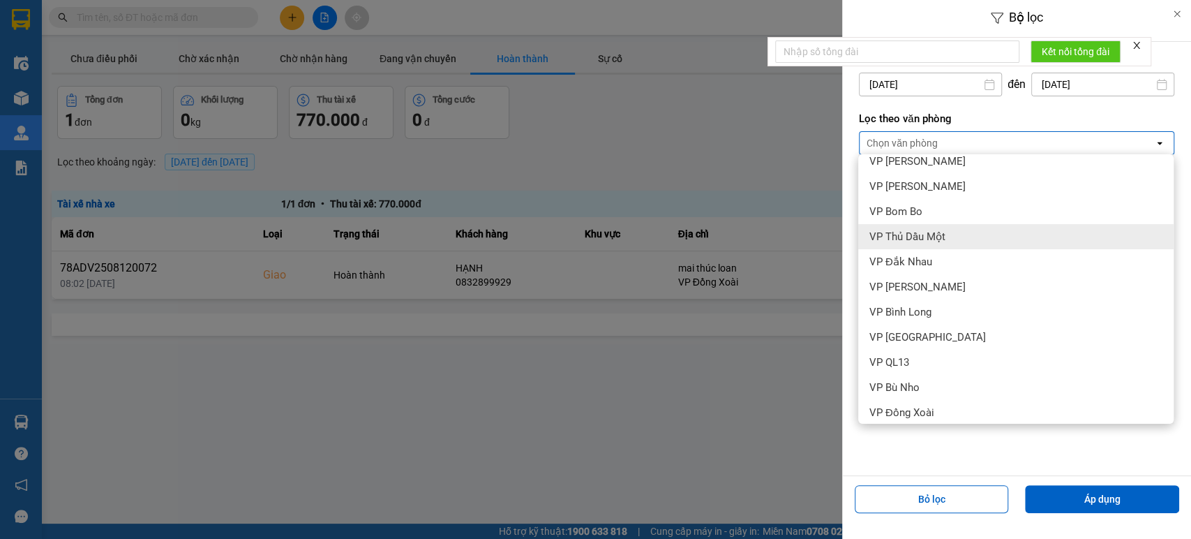
scroll to position [310, 0]
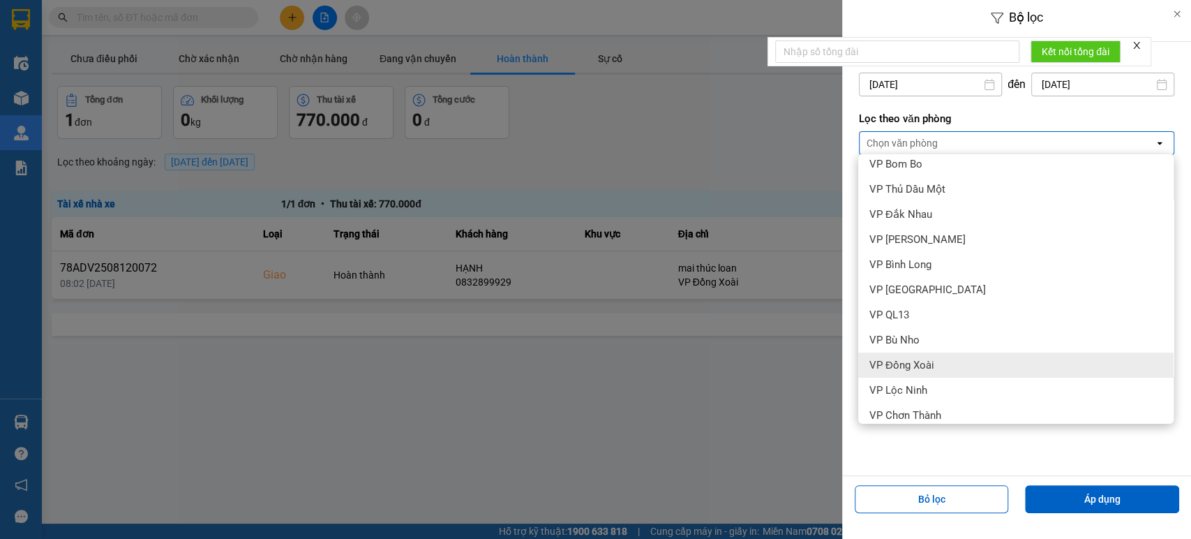
click at [934, 366] on div "VP Đồng Xoài" at bounding box center [1015, 364] width 315 height 25
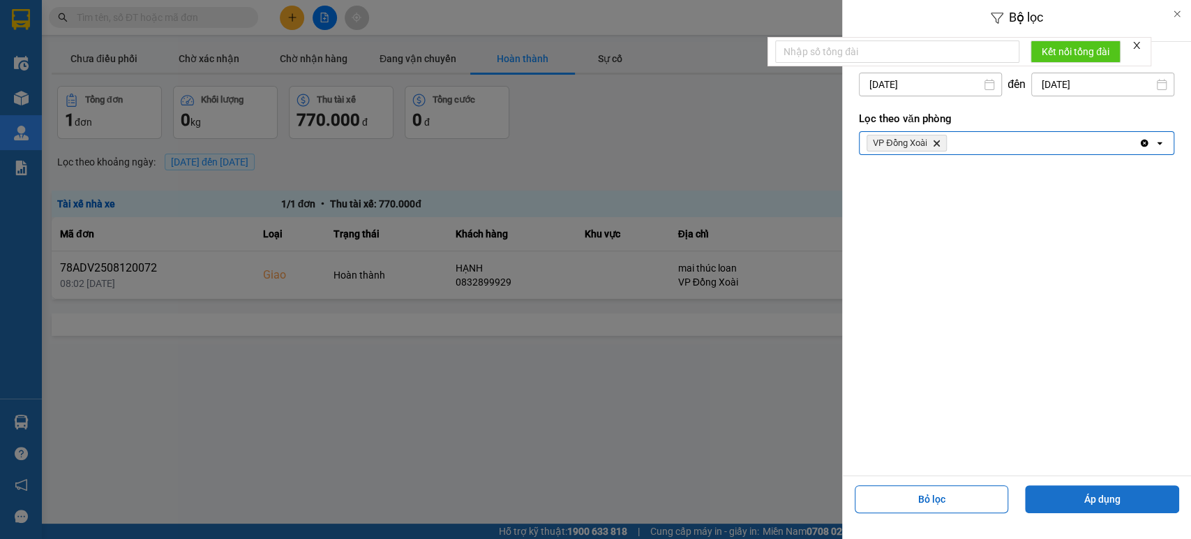
click at [1103, 497] on button "Áp dụng" at bounding box center [1102, 499] width 154 height 28
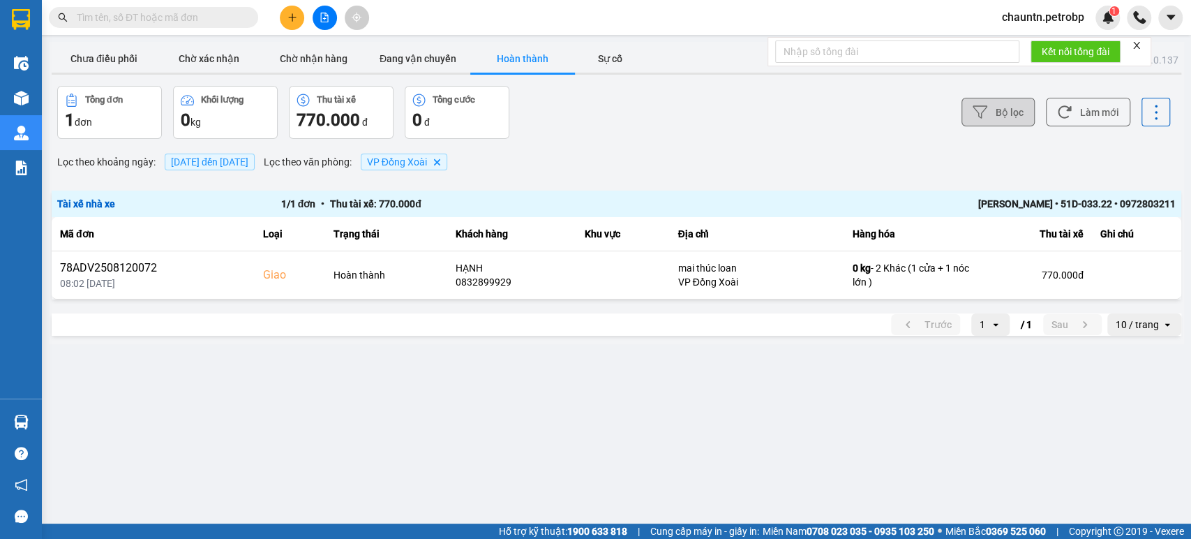
click at [1005, 116] on button "Bộ lọc" at bounding box center [998, 112] width 73 height 29
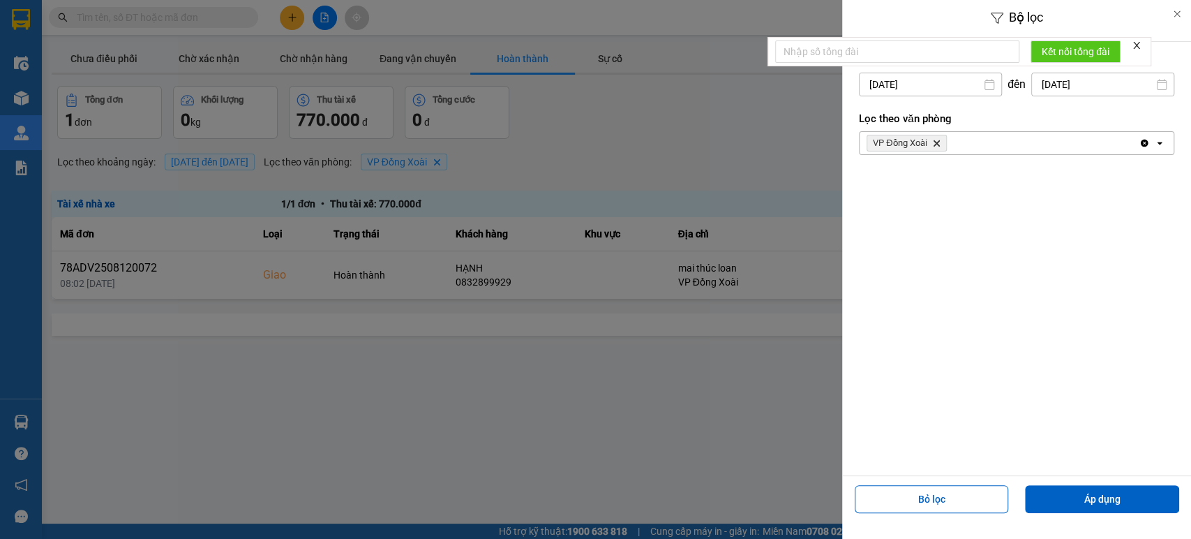
click at [970, 141] on div "VP Đồng Xoài Delete" at bounding box center [999, 143] width 279 height 22
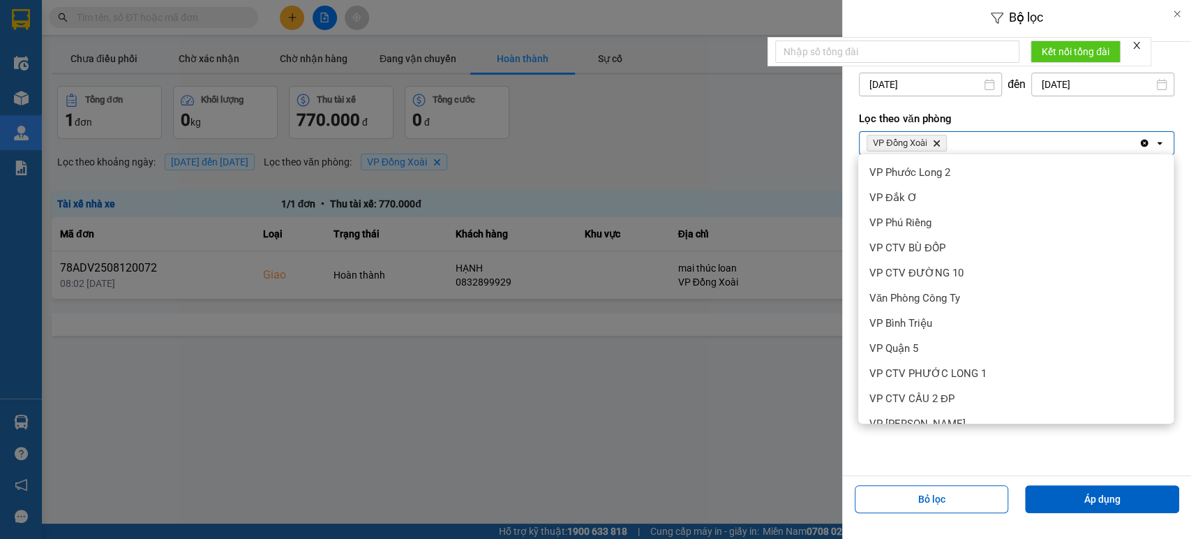
scroll to position [319, 0]
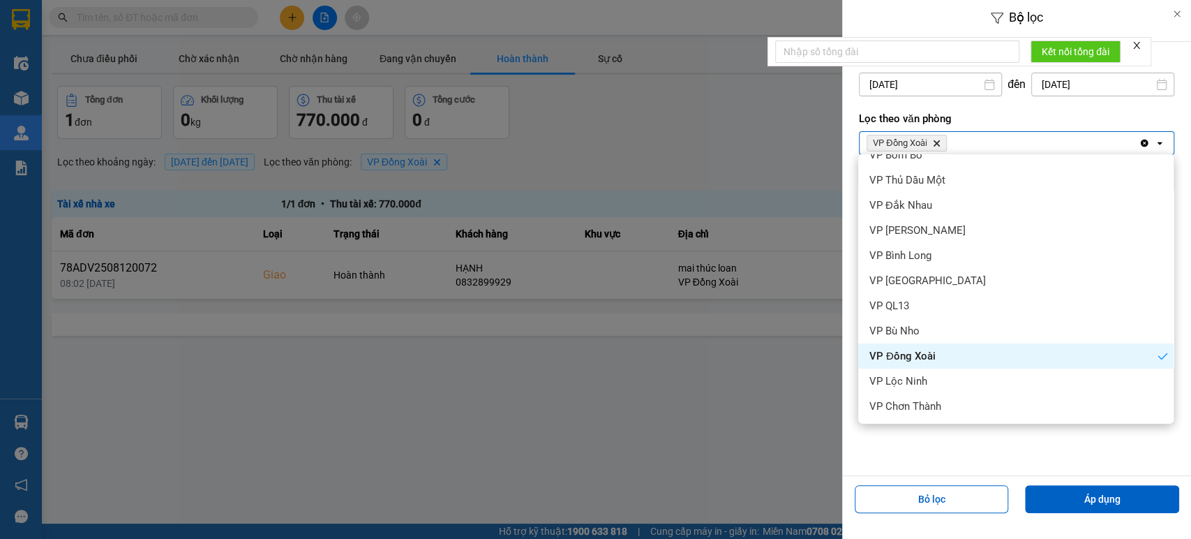
click at [937, 144] on icon "VP Đồng Xoài, close by backspace" at bounding box center [937, 143] width 6 height 6
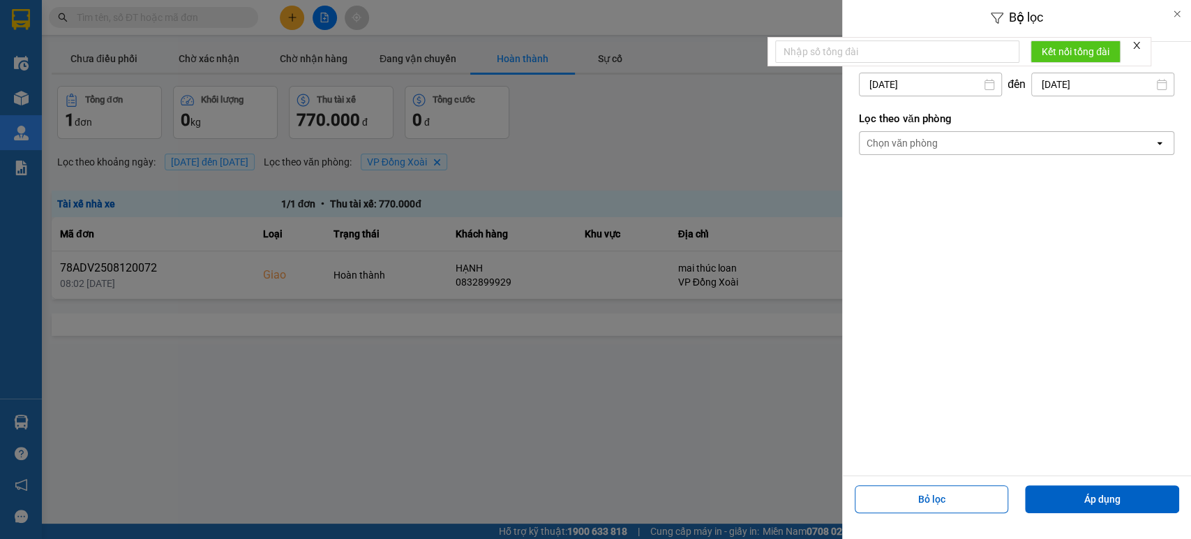
click at [934, 149] on div "Chọn văn phòng" at bounding box center [902, 143] width 71 height 14
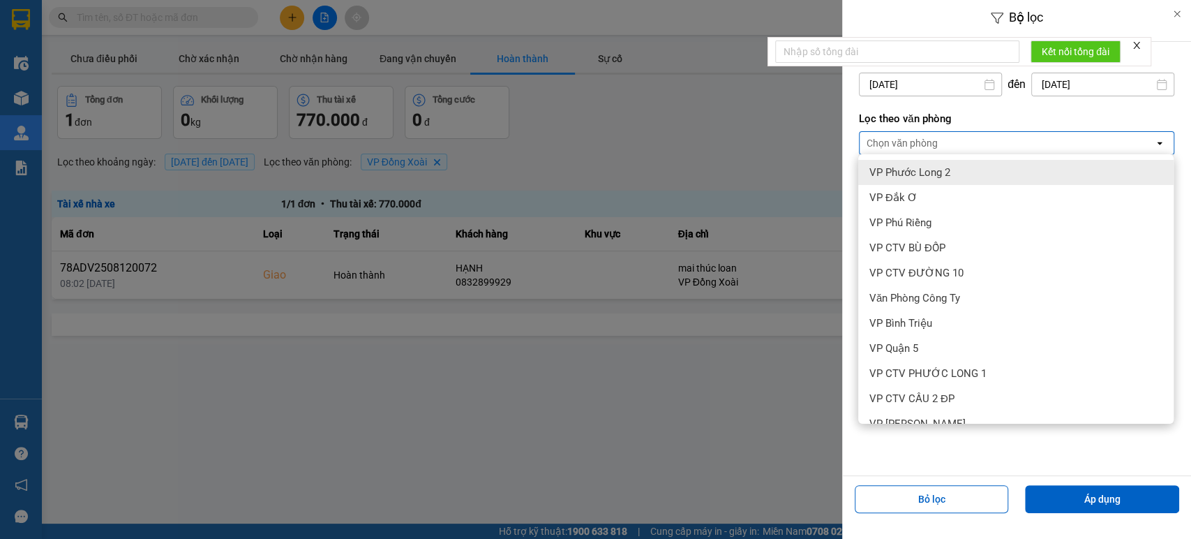
click at [944, 177] on span "VP Phước Long 2" at bounding box center [910, 172] width 81 height 14
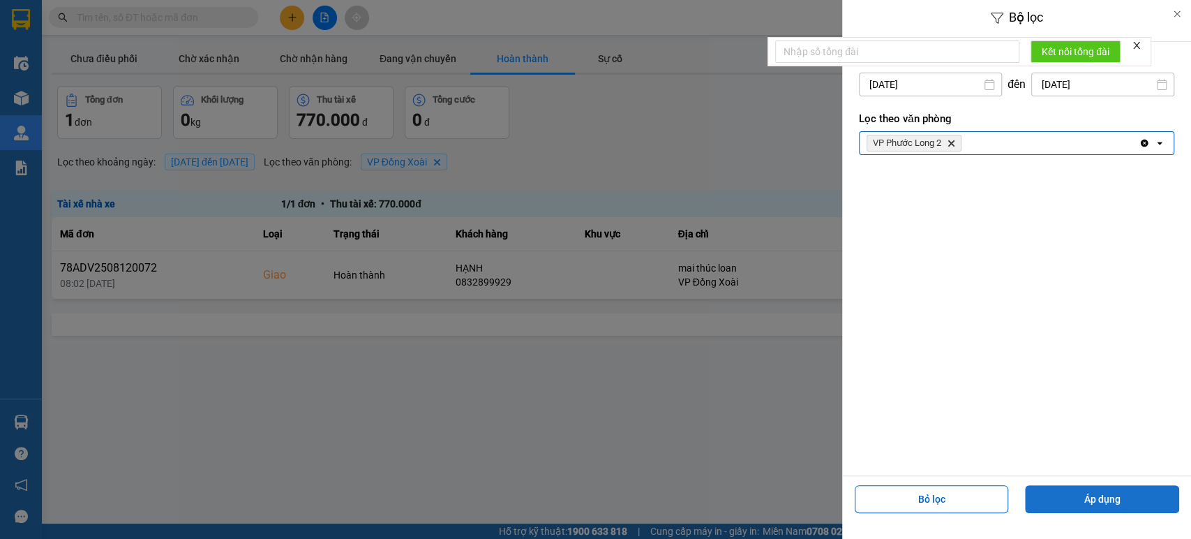
click at [1080, 498] on button "Áp dụng" at bounding box center [1102, 499] width 154 height 28
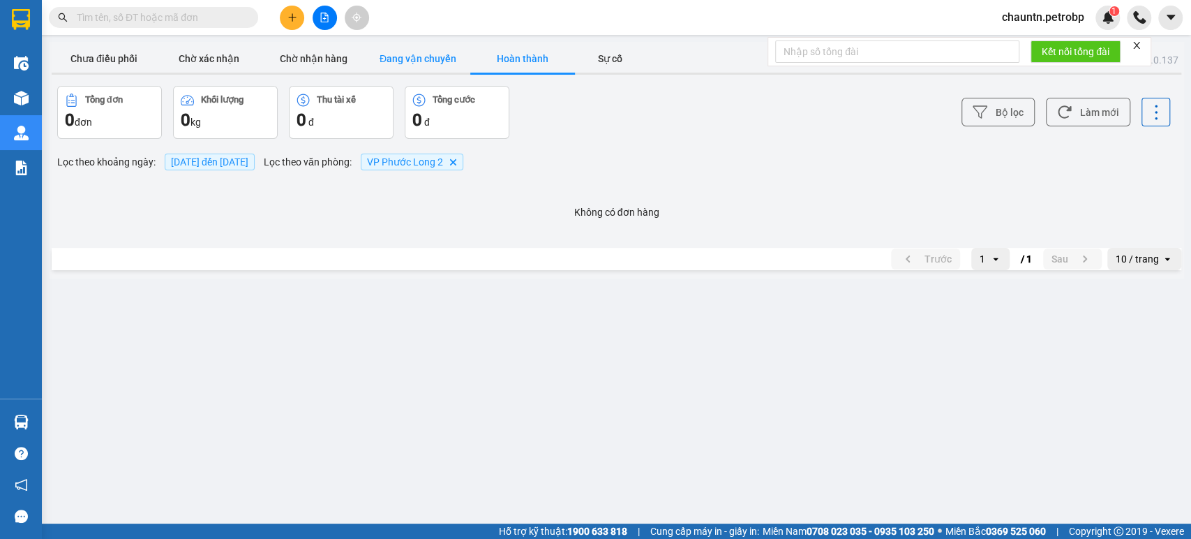
click at [404, 56] on button "Đang vận chuyển" at bounding box center [418, 59] width 105 height 28
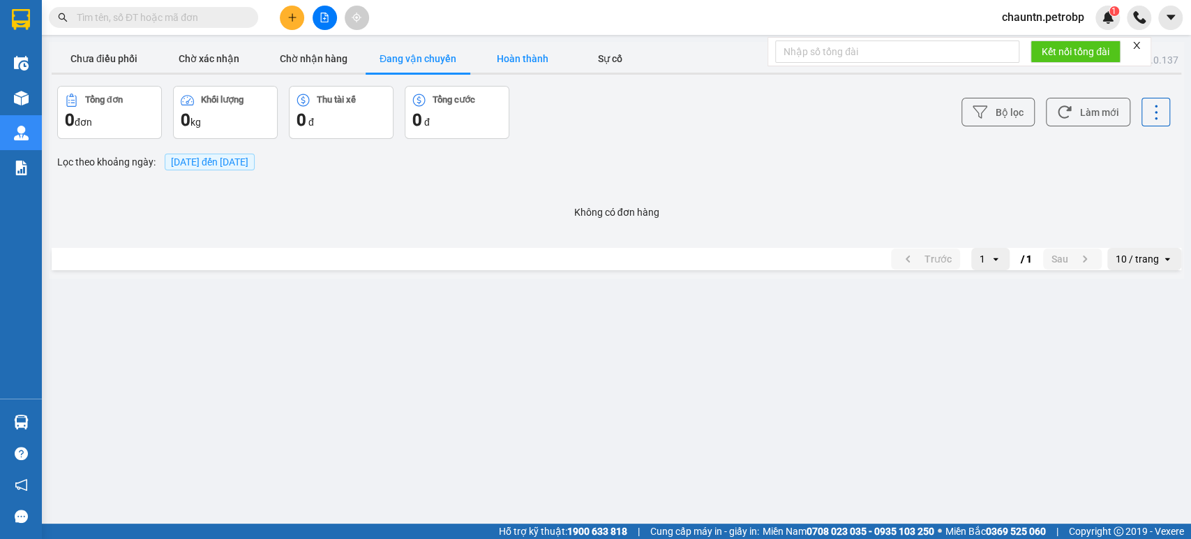
click at [537, 60] on button "Hoàn thành" at bounding box center [522, 59] width 105 height 28
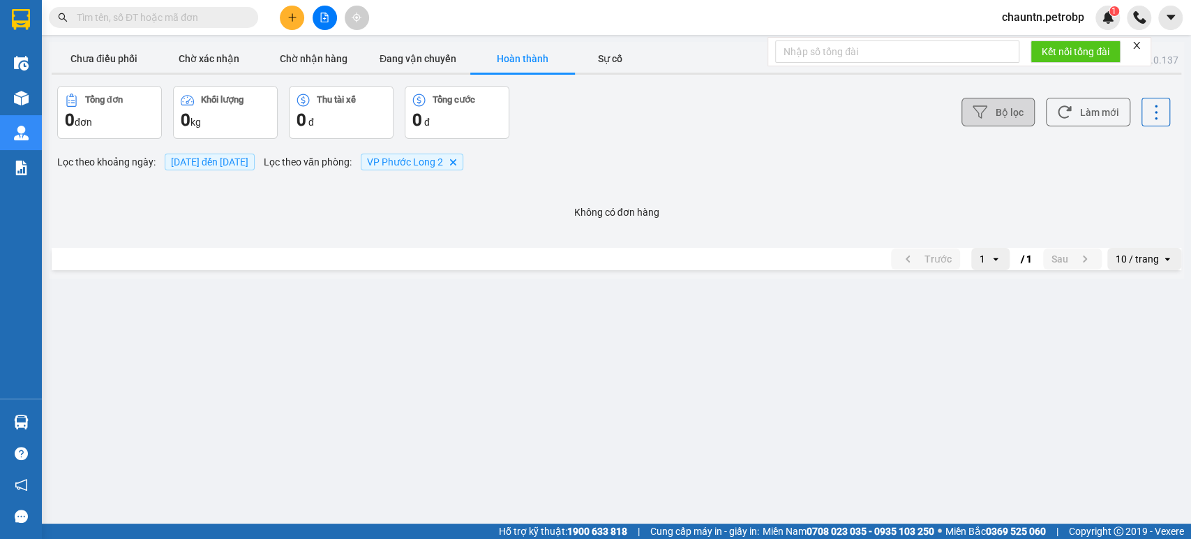
click at [1024, 106] on button "Bộ lọc" at bounding box center [998, 112] width 73 height 29
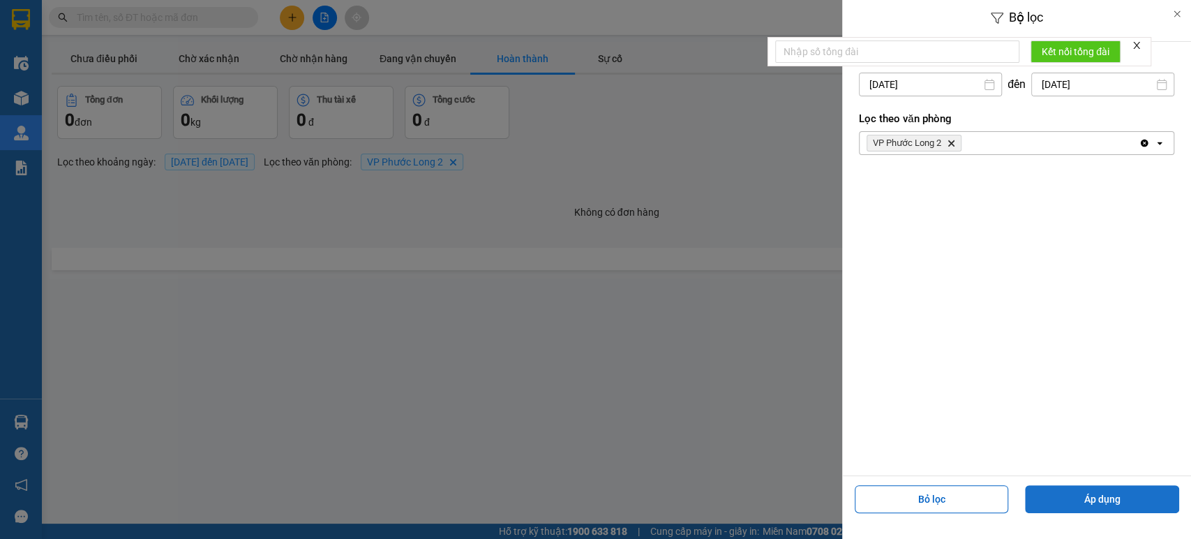
click at [1100, 498] on button "Áp dụng" at bounding box center [1102, 499] width 154 height 28
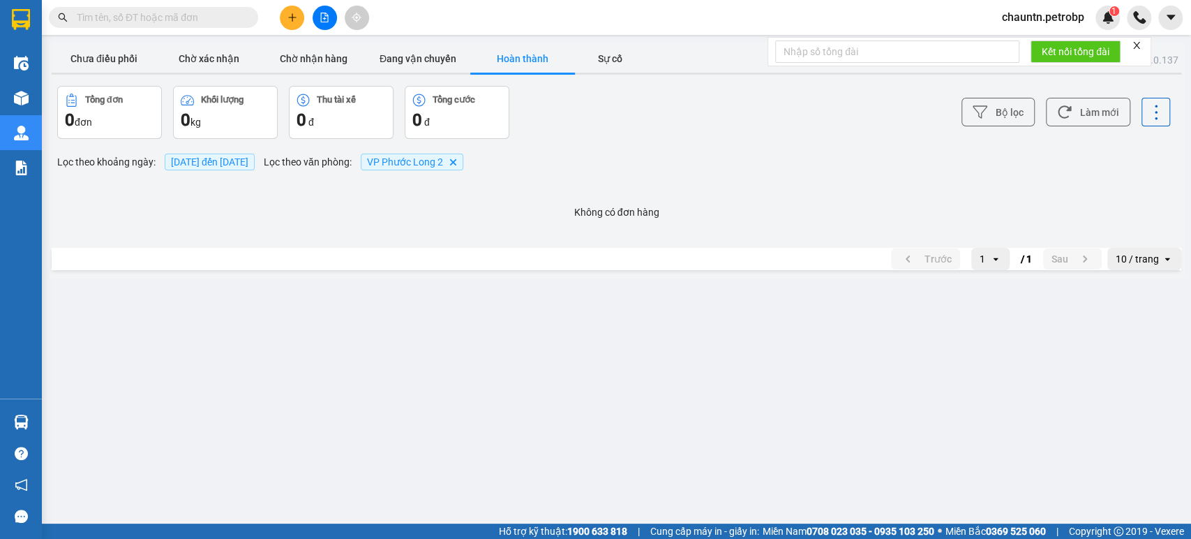
click at [457, 159] on icon "Delete" at bounding box center [453, 162] width 8 height 8
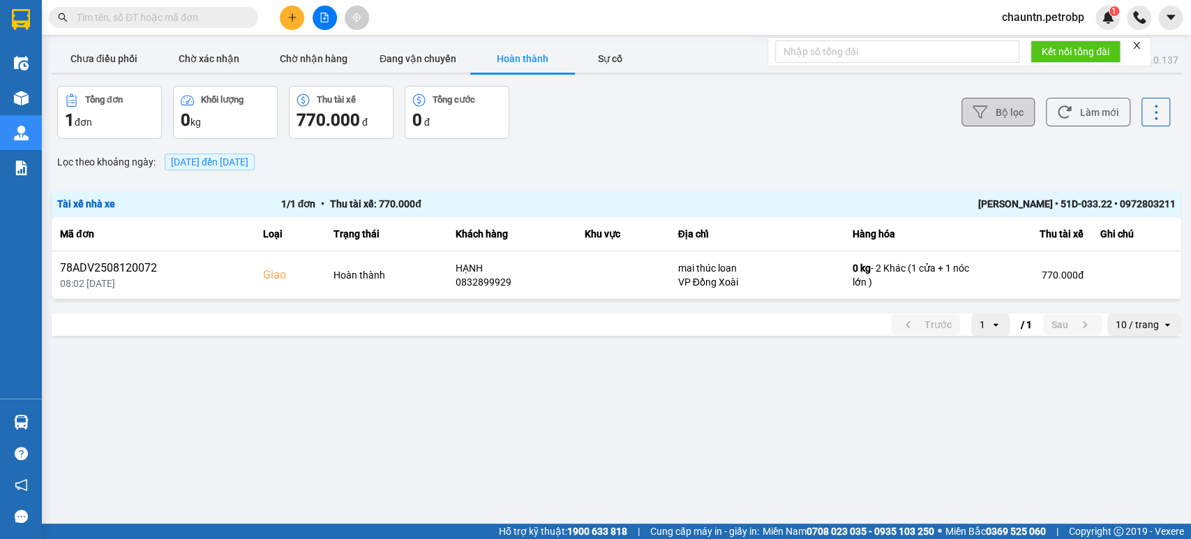
click at [1013, 118] on button "Bộ lọc" at bounding box center [998, 112] width 73 height 29
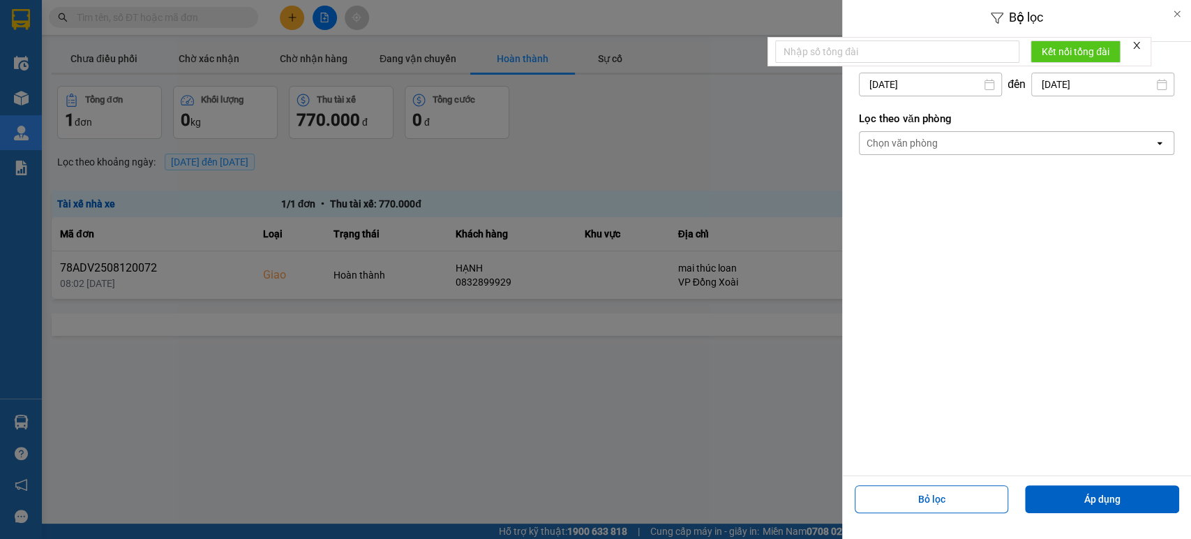
click at [755, 123] on div at bounding box center [595, 269] width 1191 height 539
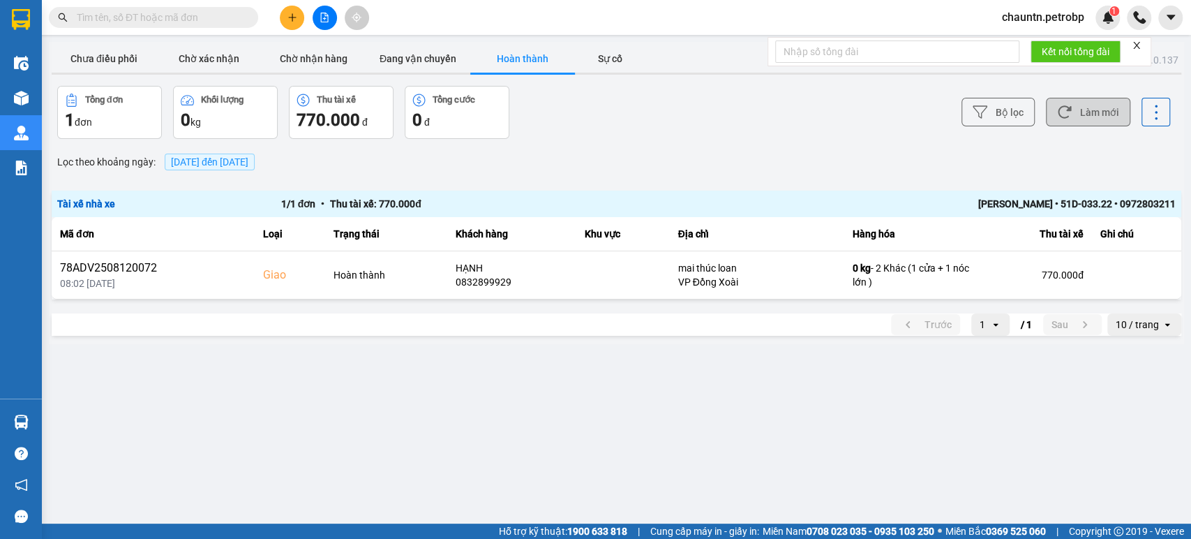
click at [1102, 112] on button "Làm mới" at bounding box center [1088, 112] width 84 height 29
click at [322, 10] on button at bounding box center [325, 18] width 24 height 24
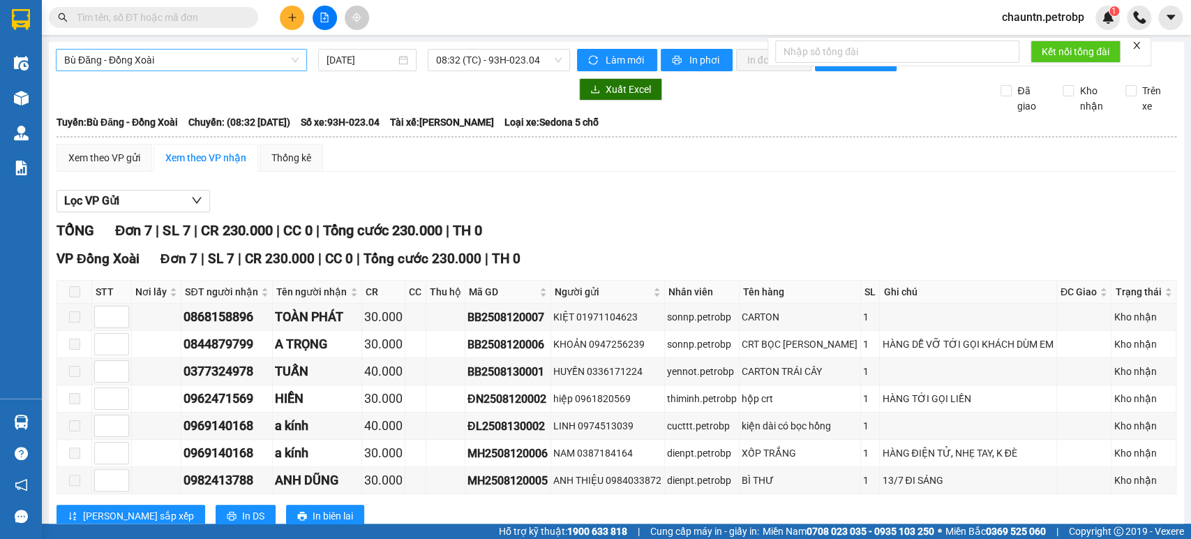
click at [225, 54] on span "Bù Đăng - Đồng Xoài" at bounding box center [181, 60] width 234 height 21
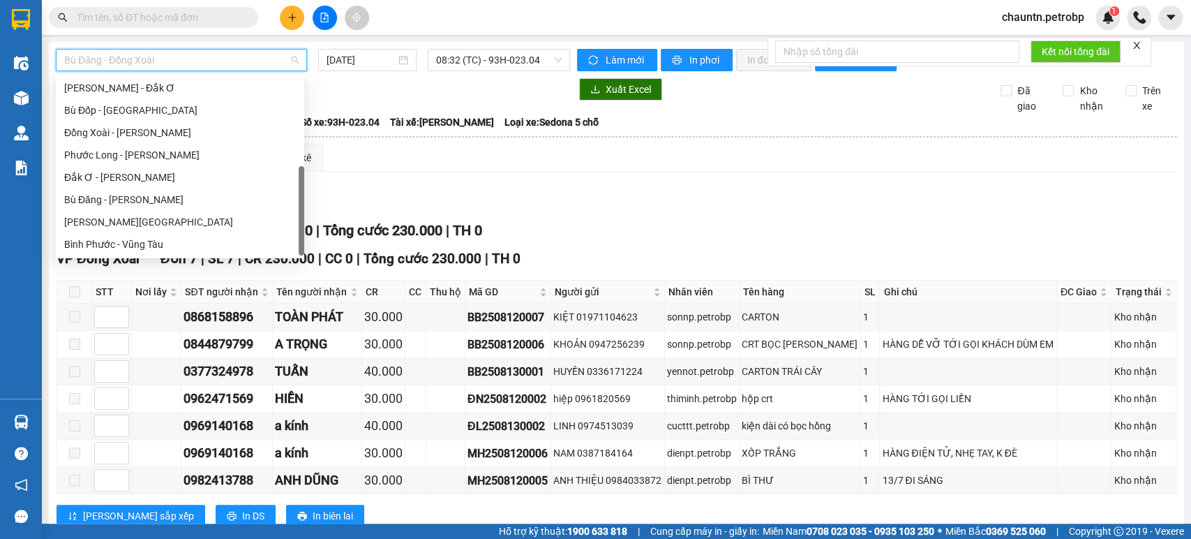
scroll to position [268, 0]
click at [138, 161] on div "Phước Long - [PERSON_NAME]" at bounding box center [180, 154] width 232 height 15
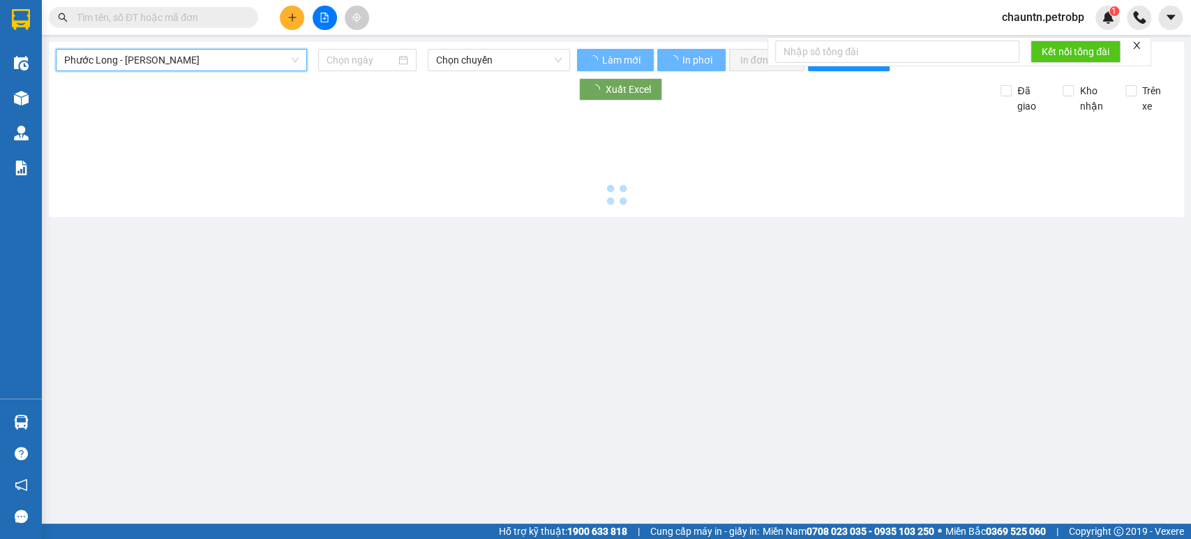
type input "[DATE]"
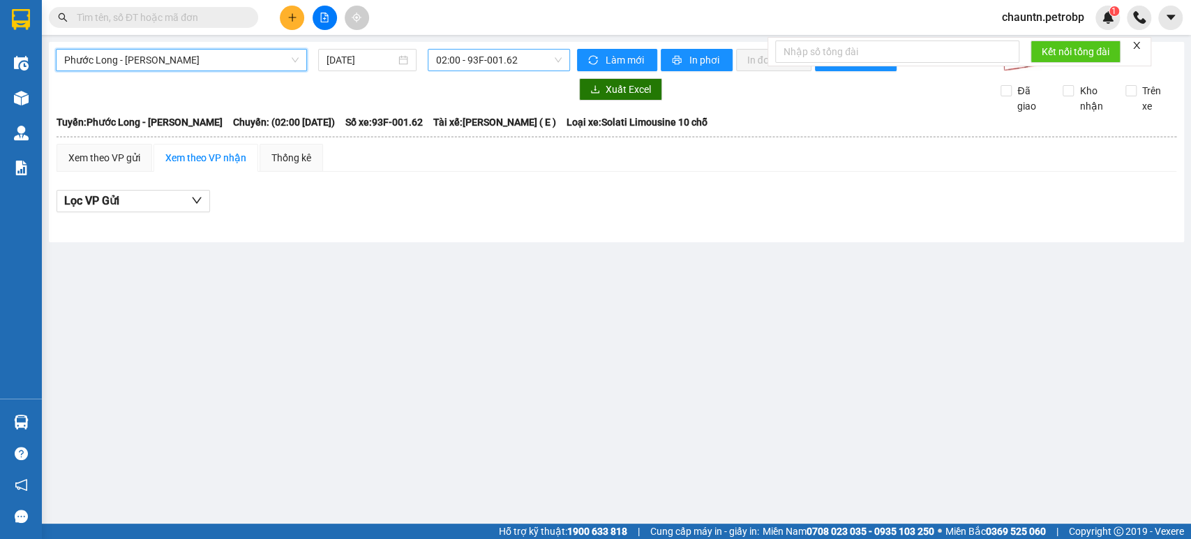
click at [454, 62] on span "02:00 - 93F-001.62" at bounding box center [498, 60] width 125 height 21
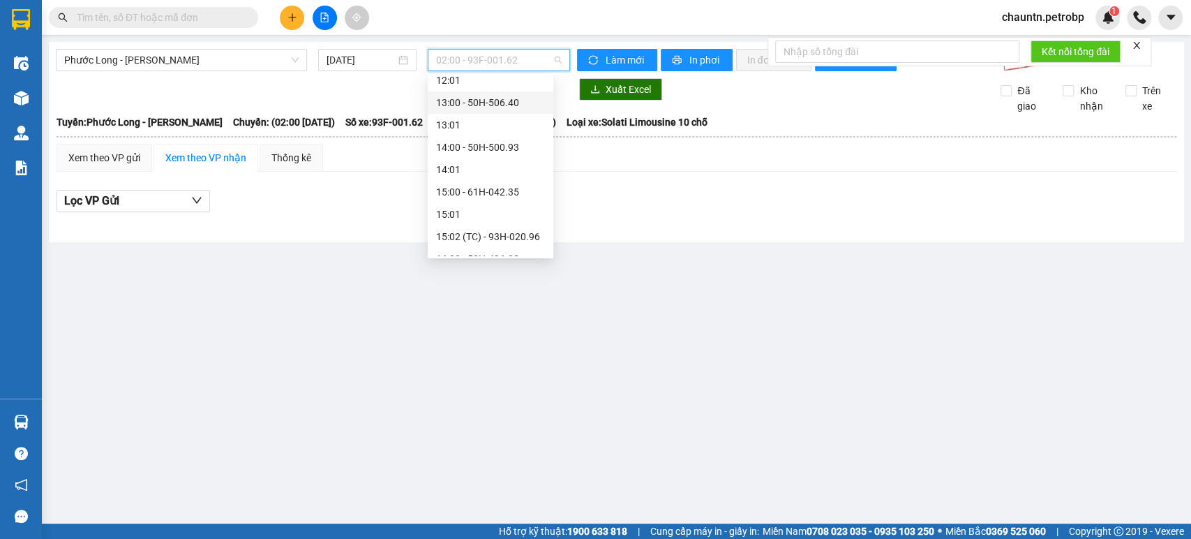
scroll to position [620, 0]
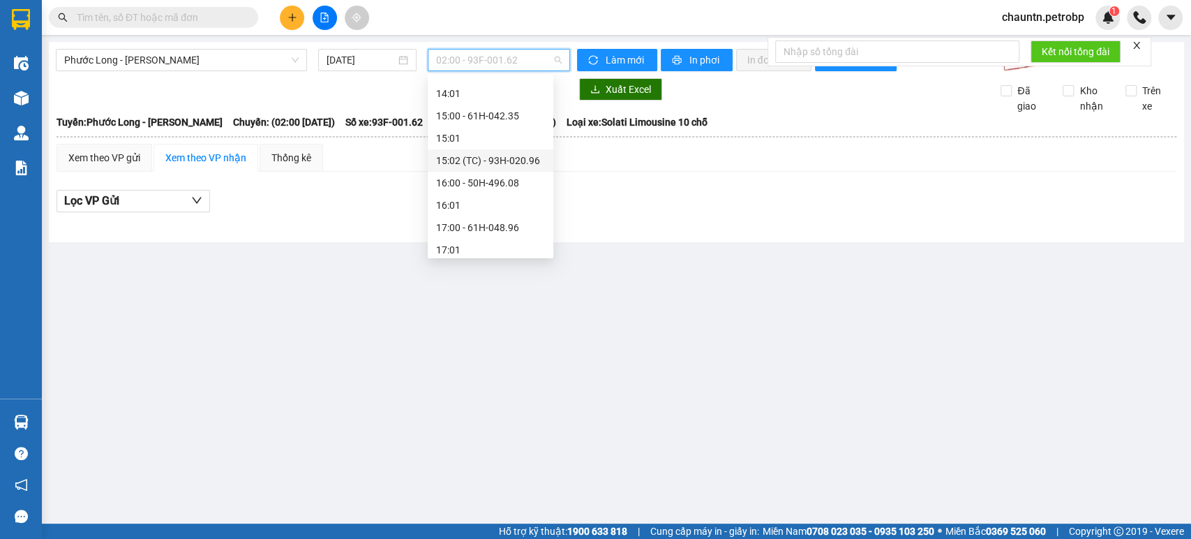
click at [494, 161] on div "15:02 (TC) - 93H-020.96" at bounding box center [490, 160] width 109 height 15
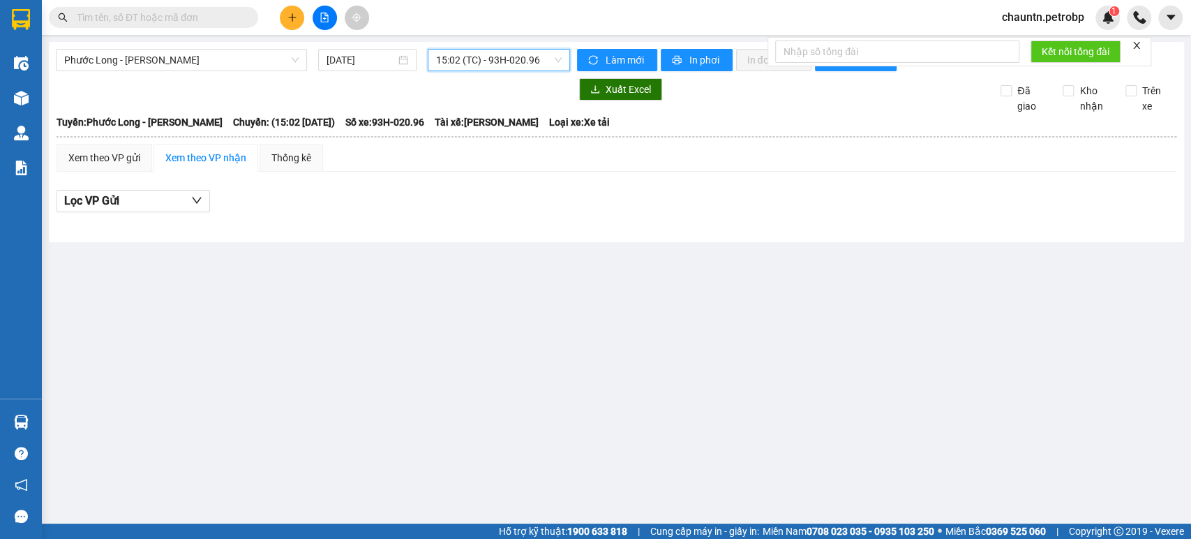
click at [494, 59] on span "15:02 (TC) - 93H-020.96" at bounding box center [498, 60] width 125 height 21
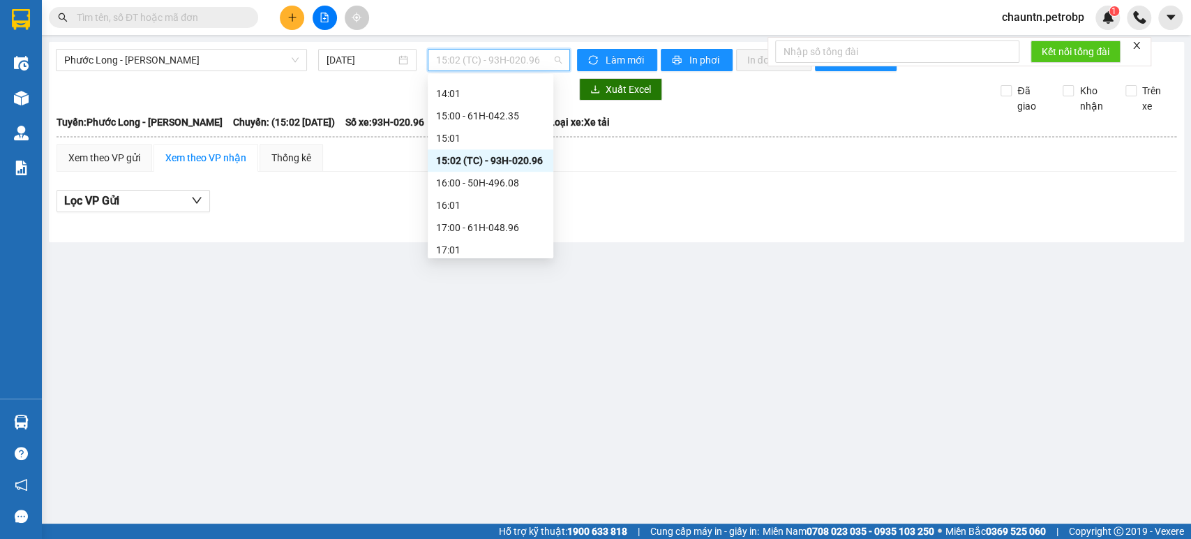
click at [486, 161] on div "15:02 (TC) - 93H-020.96" at bounding box center [490, 160] width 109 height 15
